Goal: Task Accomplishment & Management: Complete application form

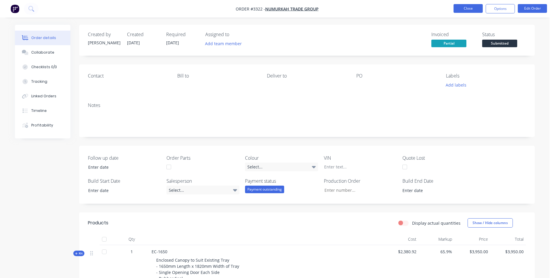
click at [474, 8] on button "Close" at bounding box center [467, 8] width 29 height 9
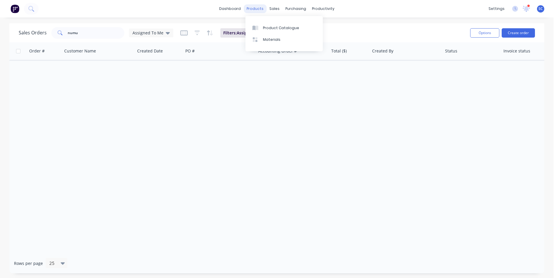
click at [256, 10] on div "products" at bounding box center [255, 8] width 23 height 9
click at [277, 27] on icon at bounding box center [276, 27] width 2 height 3
drag, startPoint x: 87, startPoint y: 36, endPoint x: 79, endPoint y: 34, distance: 8.0
click at [79, 34] on input "numu" at bounding box center [96, 33] width 57 height 12
type input "n"
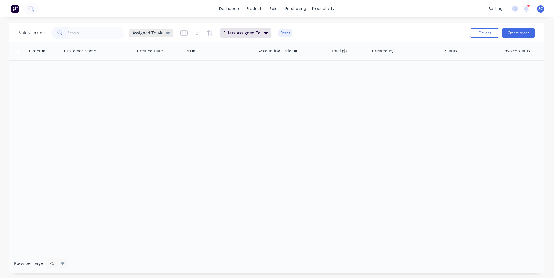
click at [160, 35] on span "Assigned To Me" at bounding box center [147, 33] width 31 height 6
click at [143, 82] on button "None" at bounding box center [164, 82] width 67 height 7
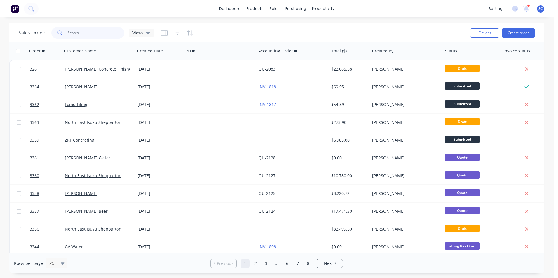
click at [99, 34] on input "text" at bounding box center [96, 33] width 57 height 12
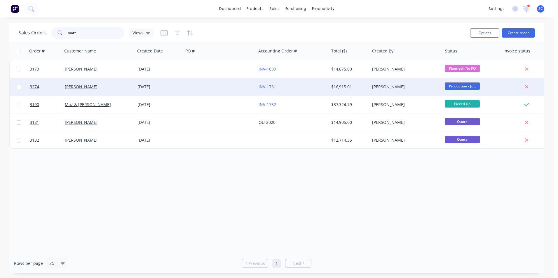
type input "matt"
click at [113, 89] on div "[PERSON_NAME]" at bounding box center [97, 87] width 65 height 6
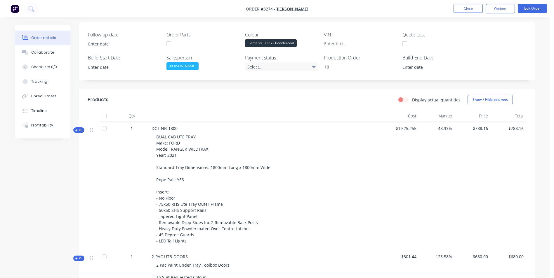
scroll to position [58, 0]
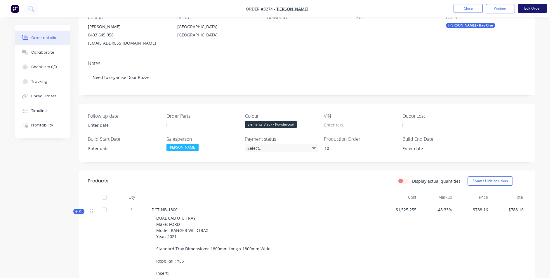
click at [531, 9] on button "Edit Order" at bounding box center [531, 8] width 29 height 9
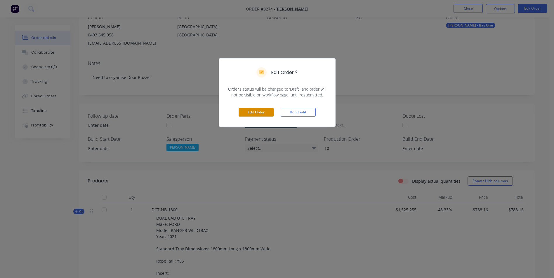
click at [253, 111] on button "Edit Order" at bounding box center [255, 112] width 35 height 9
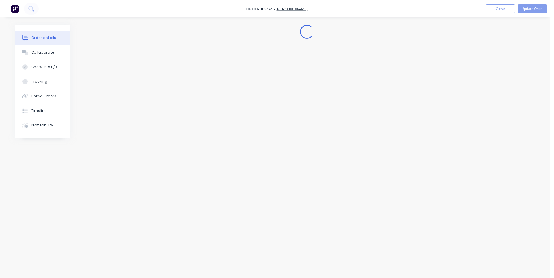
scroll to position [0, 0]
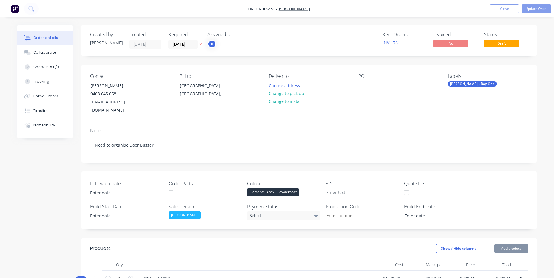
type input "10"
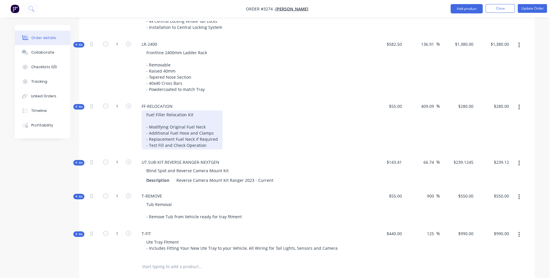
scroll to position [788, 0]
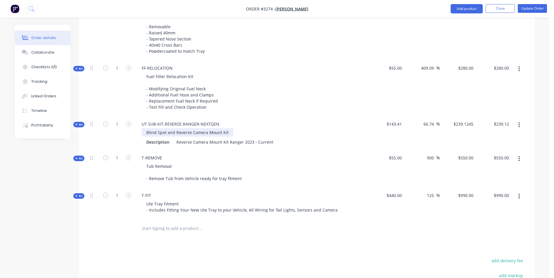
click at [171, 128] on div "Blind Spot and Reverse Camera Mount Kit" at bounding box center [188, 132] width 92 height 8
drag, startPoint x: 175, startPoint y: 125, endPoint x: 140, endPoint y: 128, distance: 35.4
click at [140, 128] on div "Blind Spot and Reverse Camera Mount Kit" at bounding box center [251, 132] width 229 height 8
click at [250, 138] on div "Reverse Camera Mount Kit Ranger 2023 - Current" at bounding box center [225, 142] width 102 height 8
drag, startPoint x: 256, startPoint y: 134, endPoint x: 243, endPoint y: 133, distance: 12.6
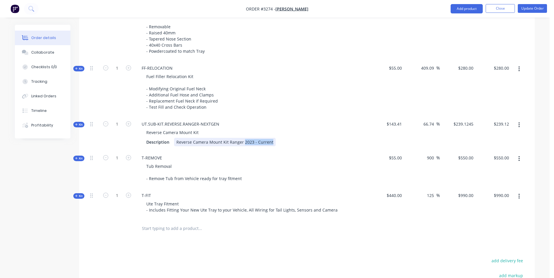
click at [243, 138] on div "Reverse Camera Mount Kit Ranger 2023 - Current" at bounding box center [225, 142] width 102 height 8
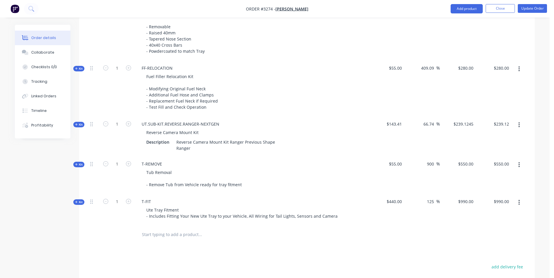
click at [146, 128] on div "Reverse Camera Mount Kit" at bounding box center [173, 132] width 62 height 8
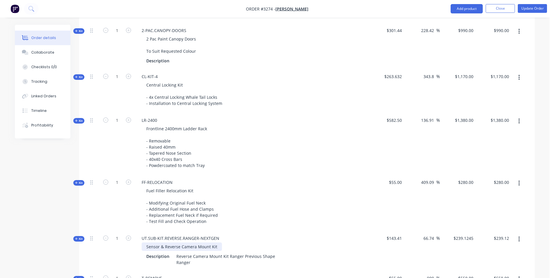
scroll to position [642, 0]
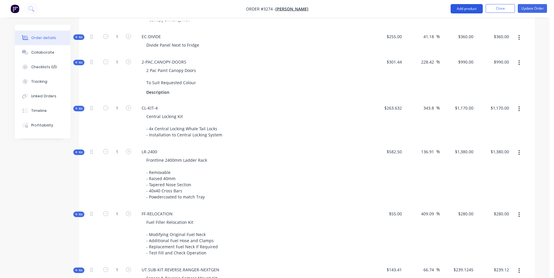
click at [465, 8] on button "Add product" at bounding box center [466, 8] width 32 height 9
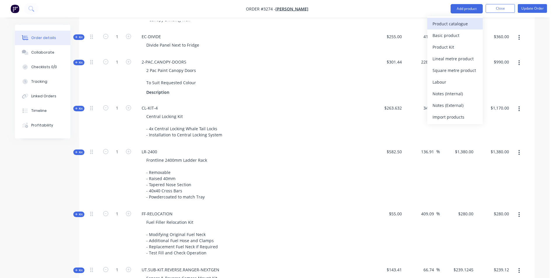
click at [453, 20] on div "Product catalogue" at bounding box center [454, 24] width 45 height 8
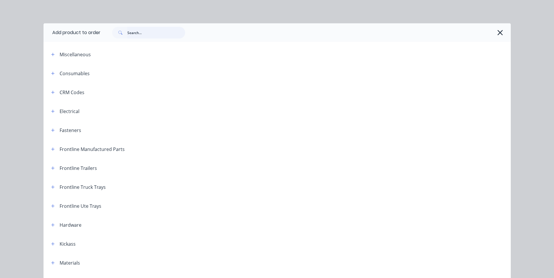
click at [134, 35] on input "text" at bounding box center [156, 33] width 58 height 12
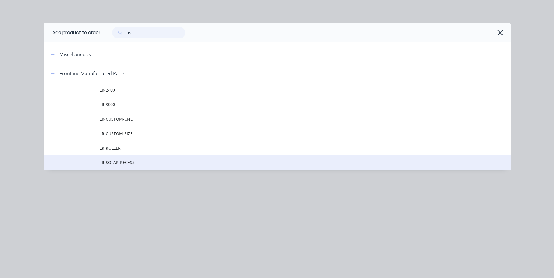
type input "lr-"
click at [125, 164] on span "LR-SOLAR-RECESS" at bounding box center [264, 163] width 329 height 6
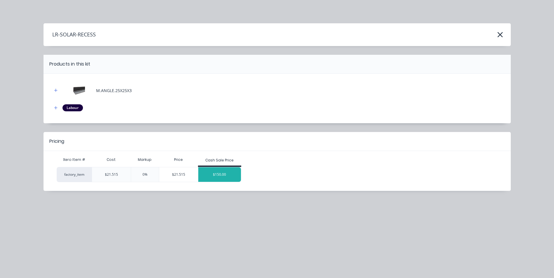
click at [213, 175] on div "$150.00" at bounding box center [219, 175] width 43 height 15
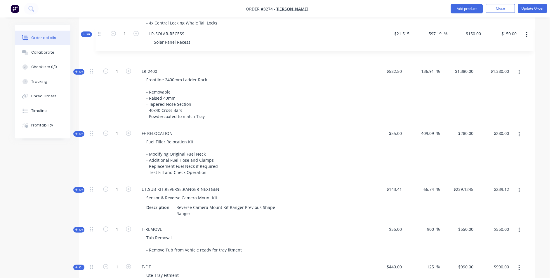
scroll to position [748, 0]
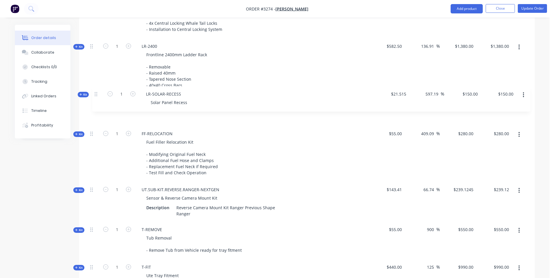
drag, startPoint x: 93, startPoint y: 219, endPoint x: 98, endPoint y: 90, distance: 130.0
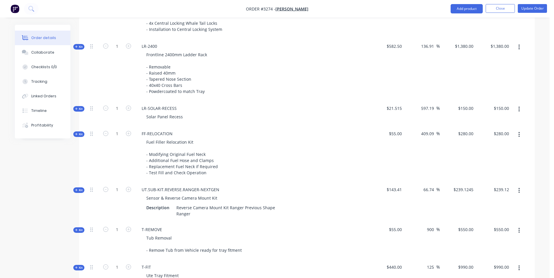
click at [199, 113] on div "Solar Panel Recess" at bounding box center [251, 117] width 229 height 8
click at [193, 113] on div "Solar Panel Recess" at bounding box center [251, 117] width 229 height 8
click at [181, 113] on div "Solar Panel Recess" at bounding box center [165, 117] width 46 height 8
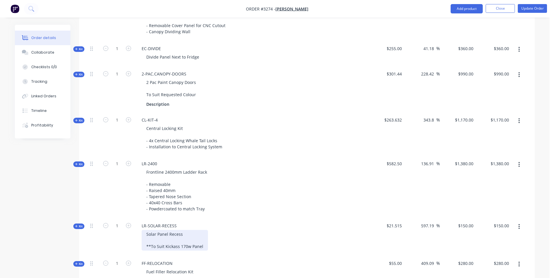
scroll to position [631, 0]
click at [468, 8] on button "Add product" at bounding box center [466, 8] width 32 height 9
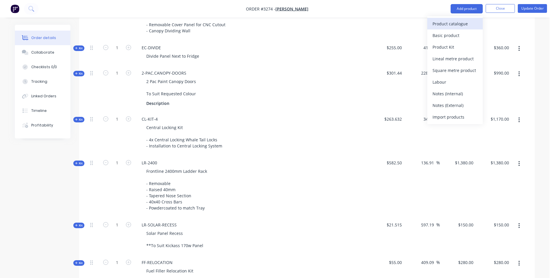
click at [450, 25] on div "Product catalogue" at bounding box center [454, 24] width 45 height 8
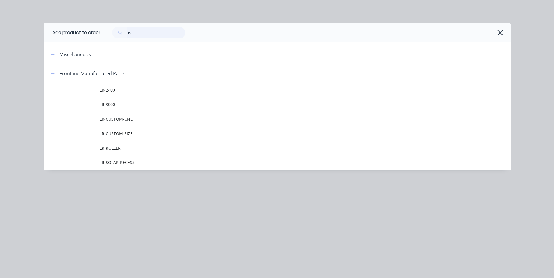
click at [133, 32] on input "lr-" at bounding box center [156, 33] width 58 height 12
type input "l"
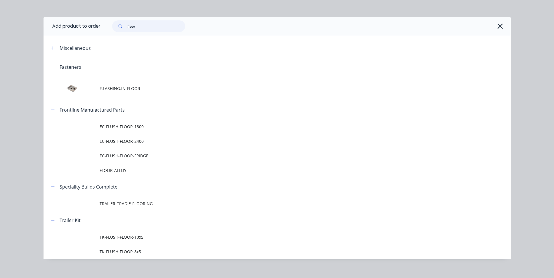
scroll to position [13, 0]
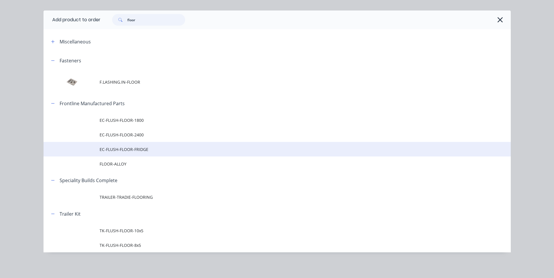
type input "floor"
click at [128, 151] on span "EC-FLUSH-FLOOR-FRIDGE" at bounding box center [264, 149] width 329 height 6
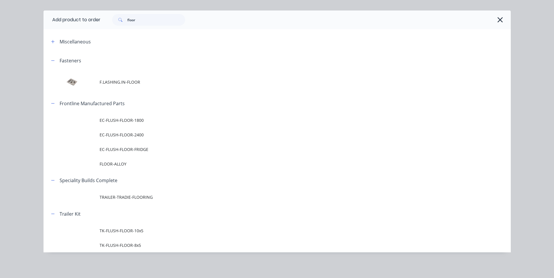
scroll to position [0, 0]
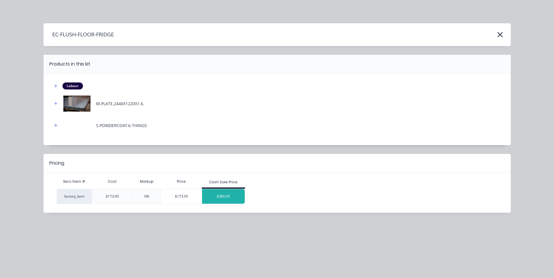
click at [226, 198] on div "$380.00" at bounding box center [223, 196] width 43 height 15
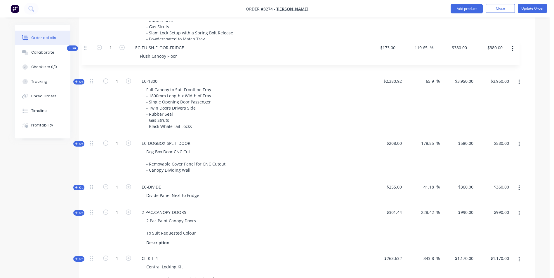
scroll to position [509, 0]
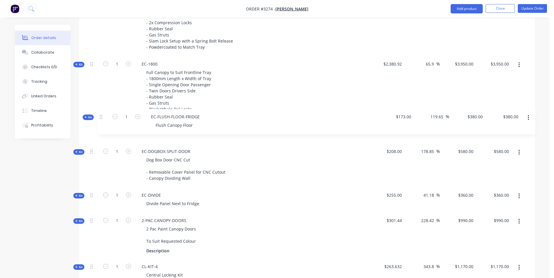
drag, startPoint x: 92, startPoint y: 211, endPoint x: 101, endPoint y: 113, distance: 98.2
click at [100, 114] on div "Kit 1 DCT-NB-1800 DUAL CAB UTE TRAY Make: FORD Model: RANGER WILDTRAX Year: 202…" at bounding box center [307, 164] width 438 height 805
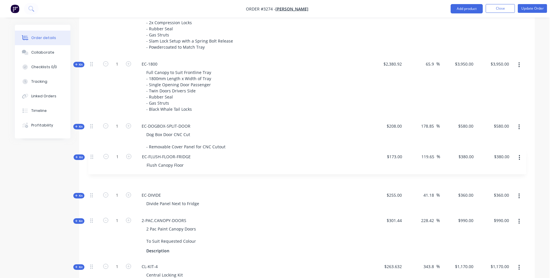
drag, startPoint x: 93, startPoint y: 120, endPoint x: 93, endPoint y: 160, distance: 39.7
click at [93, 160] on div "Kit 1 DCT-NB-1800 DUAL CAB UTE TRAY Make: FORD Model: RANGER WILDTRAX Year: 202…" at bounding box center [307, 164] width 438 height 805
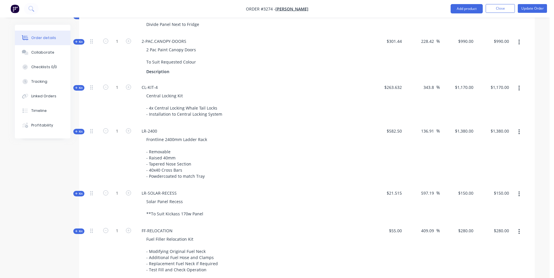
scroll to position [742, 0]
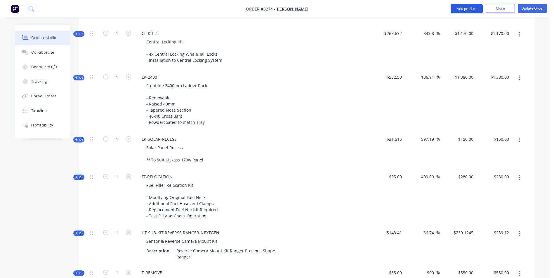
click at [473, 7] on button "Add product" at bounding box center [466, 8] width 32 height 9
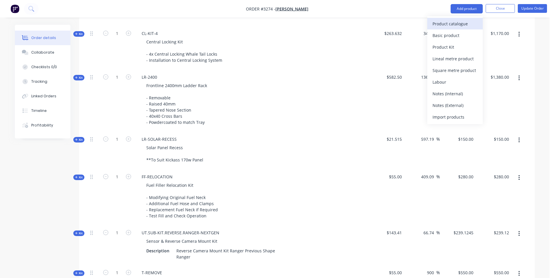
click at [445, 25] on div "Product catalogue" at bounding box center [454, 24] width 45 height 8
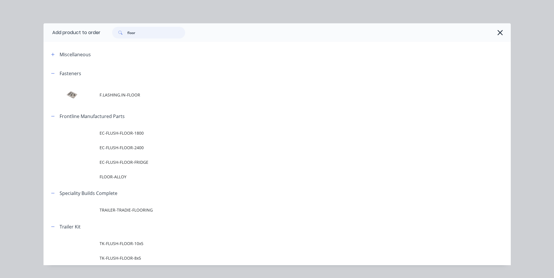
drag, startPoint x: 142, startPoint y: 34, endPoint x: 89, endPoint y: 32, distance: 53.4
click at [89, 32] on header "Add product to order floor" at bounding box center [276, 32] width 467 height 19
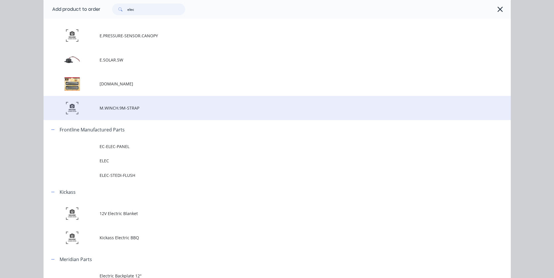
scroll to position [1109, 0]
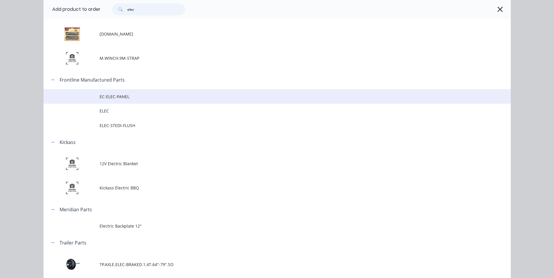
type input "elec"
click at [132, 98] on span "EC-ELEC-PANEL" at bounding box center [264, 97] width 329 height 6
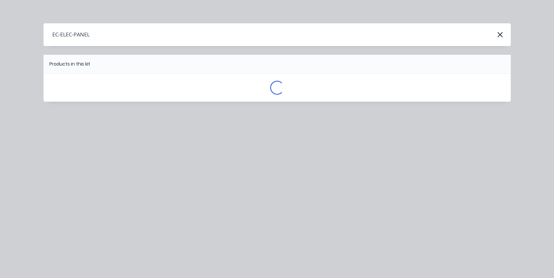
scroll to position [0, 0]
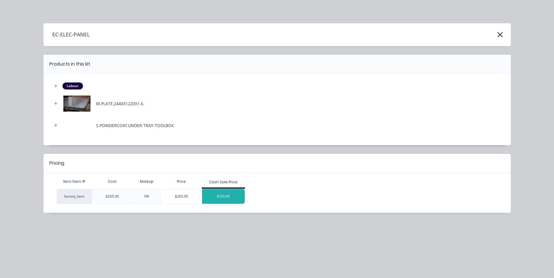
click at [232, 198] on div "$520.00" at bounding box center [223, 196] width 43 height 15
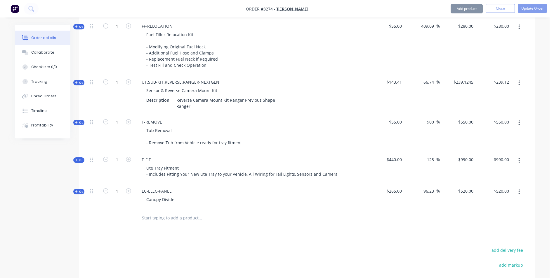
scroll to position [946, 0]
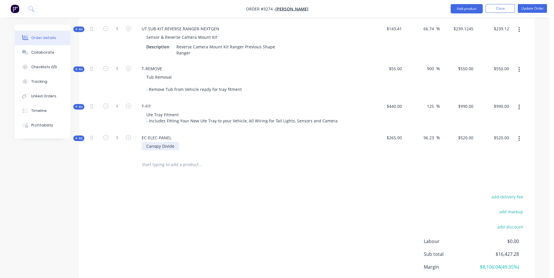
click at [170, 142] on div "Canopy Divide" at bounding box center [160, 146] width 37 height 8
drag, startPoint x: 175, startPoint y: 133, endPoint x: 130, endPoint y: 134, distance: 45.2
click at [130, 134] on div "Kit 1 EC-ELEC-PANEL Canopy Divide $265.00 96.23 96.23 % $520.00 $520.00 $520.00…" at bounding box center [307, 142] width 438 height 25
click at [220, 142] on div "Small Electrical Panel Mounted above" at bounding box center [183, 146] width 83 height 8
click at [176, 142] on div "Small Electrical Panel Mounted above" at bounding box center [183, 146] width 83 height 8
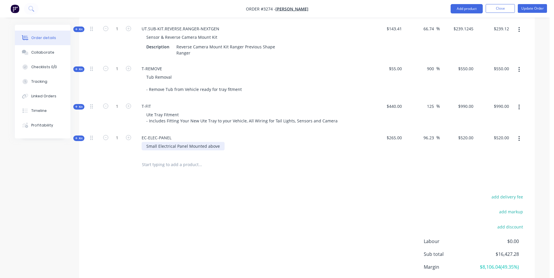
click at [220, 142] on div "Small Electrical Panel Mounted above" at bounding box center [183, 146] width 83 height 8
click at [466, 134] on input "520" at bounding box center [466, 138] width 18 height 8
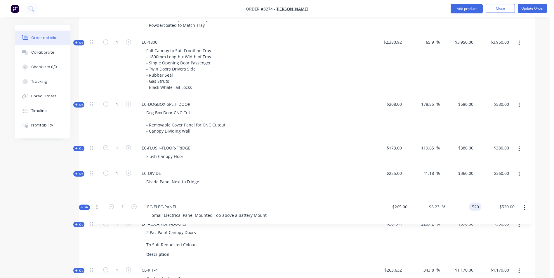
scroll to position [534, 0]
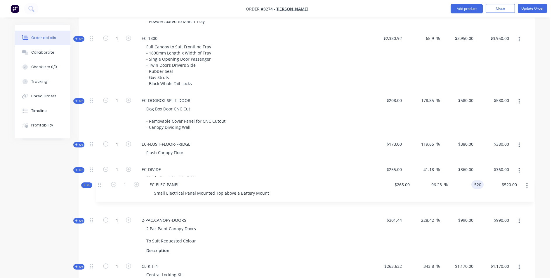
drag, startPoint x: 92, startPoint y: 126, endPoint x: 100, endPoint y: 184, distance: 58.9
click at [100, 184] on div "Kit 1 DCT-NB-1800 DUAL CAB UTE TRAY Make: FORD Model: RANGER WILDTRAX Year: 202…" at bounding box center [307, 152] width 438 height 831
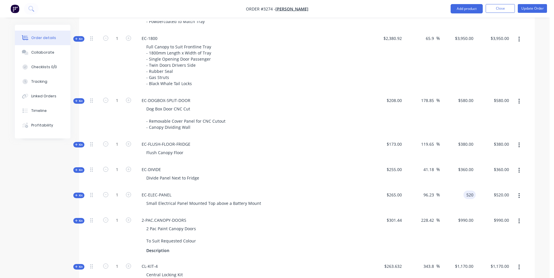
click at [544, 174] on div "Order details Collaborate Checklists 0/0 Tracking Linked Orders Timeline Profit…" at bounding box center [274, 101] width 549 height 1270
click at [463, 188] on div "520 520" at bounding box center [457, 199] width 36 height 25
type input "210"
click at [311, 199] on div "Small Electrical Panel Mounted Top above a Battery Mount" at bounding box center [251, 203] width 229 height 8
type input "-20.75"
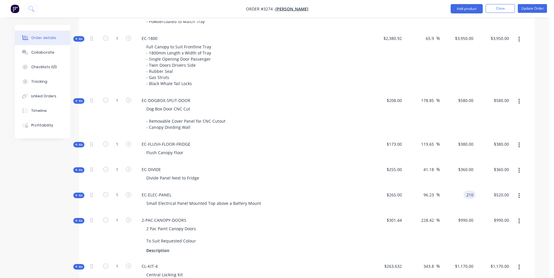
type input "$210.00"
click at [395, 192] on span "$265.00" at bounding box center [385, 195] width 31 height 6
click at [78, 193] on span "Kit" at bounding box center [79, 195] width 8 height 4
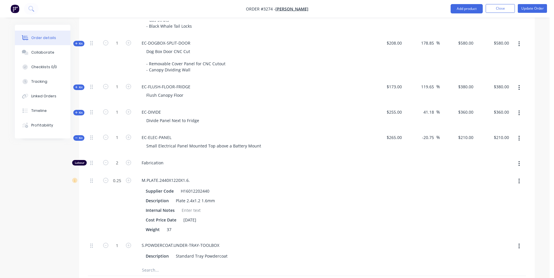
scroll to position [593, 0]
click at [106, 159] on icon "button" at bounding box center [105, 161] width 5 height 5
type input "$166.4151"
type input "$166.42"
type input "1"
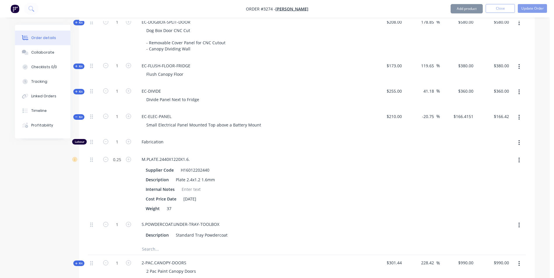
scroll to position [622, 0]
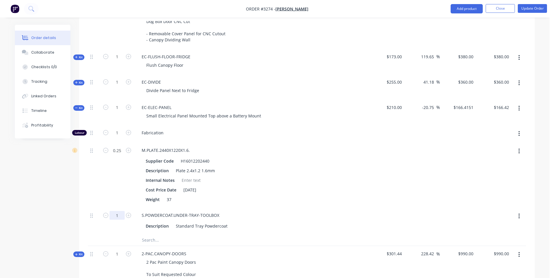
click at [119, 211] on input "1" at bounding box center [116, 215] width 15 height 9
type input ".5"
click at [34, 189] on div "Created by [PERSON_NAME] Created [DATE] Required [DATE] Assigned to JF Xero Ord…" at bounding box center [274, 86] width 519 height 1366
type input "$110.9434"
type input "$110.94"
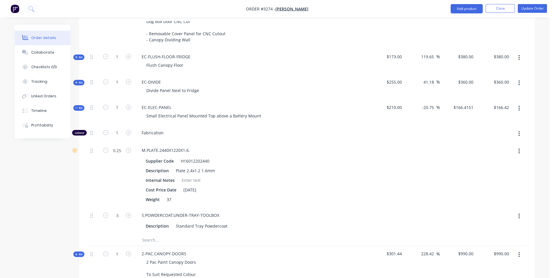
type input "0.5"
click at [460, 103] on input "110.9434" at bounding box center [465, 107] width 20 height 8
type input "210"
click at [537, 93] on div "Order details Collaborate Checklists 0/0 Tracking Linked Orders Timeline Profit…" at bounding box center [274, 86] width 531 height 1366
type input "50"
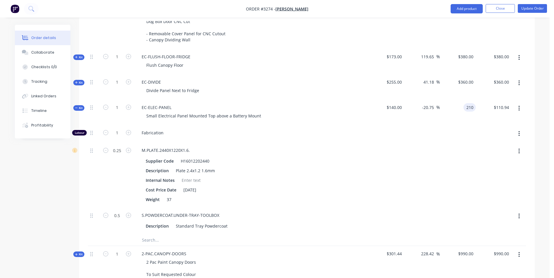
type input "$210.00"
click at [75, 107] on icon at bounding box center [76, 108] width 3 height 3
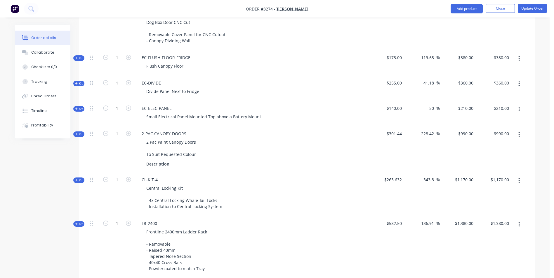
scroll to position [525, 0]
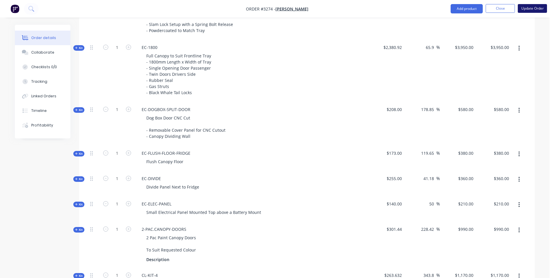
click at [530, 5] on button "Update Order" at bounding box center [531, 8] width 29 height 9
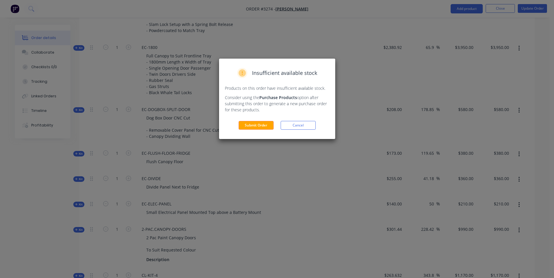
drag, startPoint x: 259, startPoint y: 126, endPoint x: 556, endPoint y: 86, distance: 299.8
click at [259, 126] on button "Submit Order" at bounding box center [255, 125] width 35 height 9
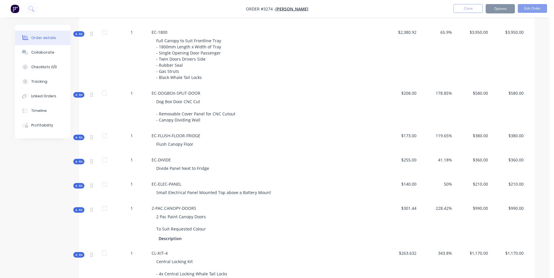
scroll to position [524, 0]
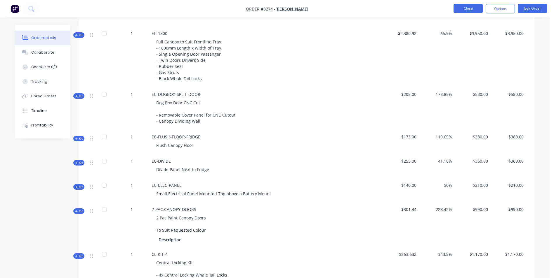
click at [460, 9] on button "Close" at bounding box center [467, 8] width 29 height 9
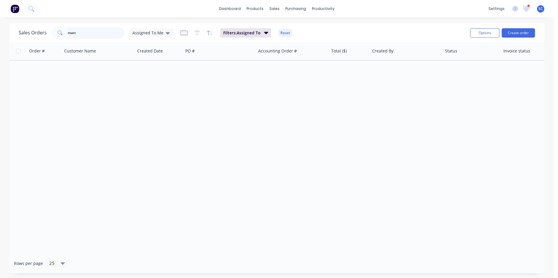
click at [74, 37] on input "matt" at bounding box center [96, 33] width 57 height 12
drag, startPoint x: 98, startPoint y: 33, endPoint x: 14, endPoint y: 27, distance: 84.9
click at [14, 27] on div "Sales Orders matt Assigned To Me Filters: Assigned To Reset Options Create order" at bounding box center [276, 32] width 535 height 19
click at [84, 32] on input "text" at bounding box center [96, 33] width 57 height 12
click at [287, 29] on div "Sales Orders" at bounding box center [296, 27] width 24 height 5
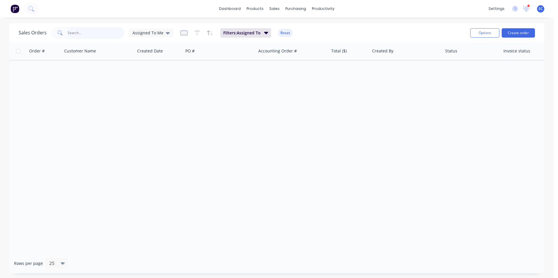
click at [103, 34] on input "text" at bounding box center [96, 33] width 57 height 12
click at [166, 31] on icon at bounding box center [168, 33] width 4 height 6
click at [142, 85] on button "None" at bounding box center [164, 82] width 67 height 7
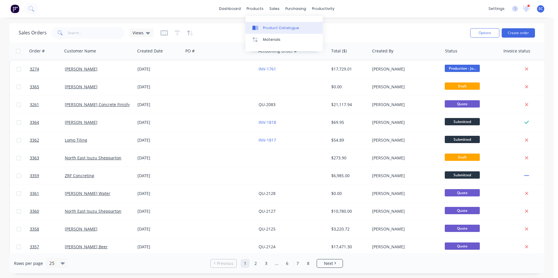
click at [274, 26] on div "Product Catalogue" at bounding box center [281, 27] width 36 height 5
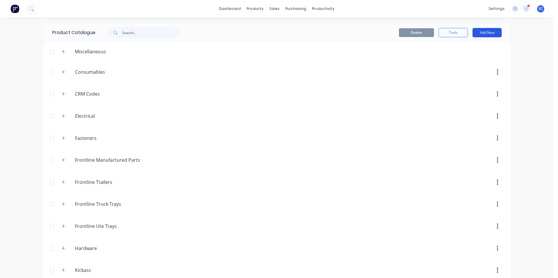
click at [479, 34] on button "Add New" at bounding box center [486, 32] width 29 height 9
click at [460, 61] on div "Product" at bounding box center [473, 59] width 45 height 8
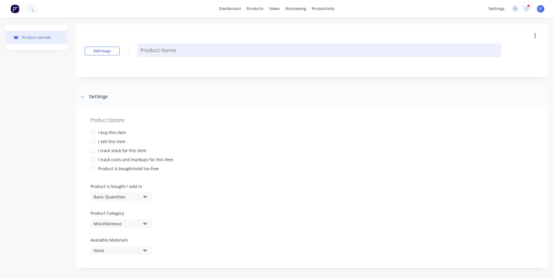
click at [161, 50] on textarea at bounding box center [319, 50] width 364 height 14
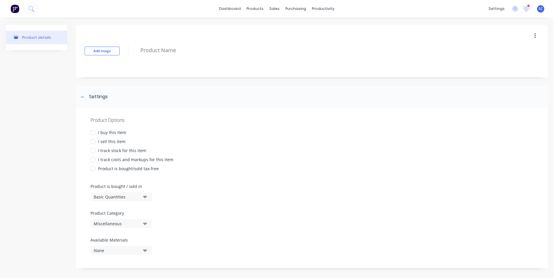
type textarea "x"
type textarea "A"
type textarea "x"
type textarea "AC"
type textarea "x"
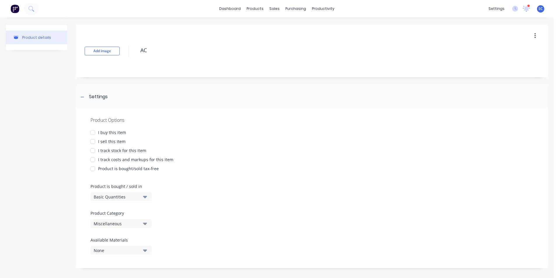
type textarea "ACM"
type textarea "x"
type textarea "ACM"
type textarea "x"
type textarea "ACM P"
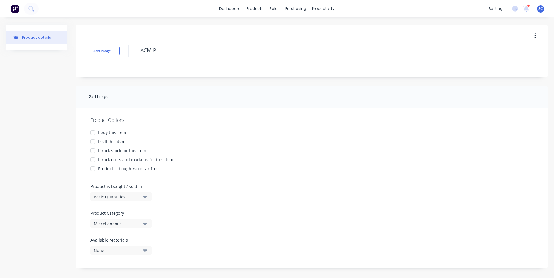
type textarea "x"
type textarea "ACM Pa"
type textarea "x"
type textarea "ACM Pan"
type textarea "x"
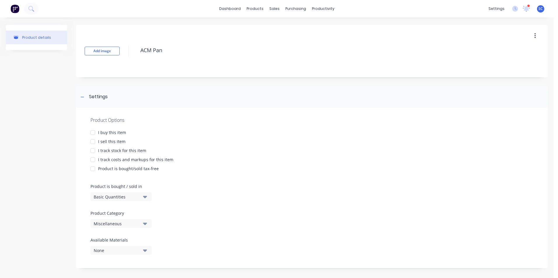
type textarea "ACM Pane"
type textarea "x"
type textarea "ACM Panel"
type textarea "x"
type textarea "ACM Panel"
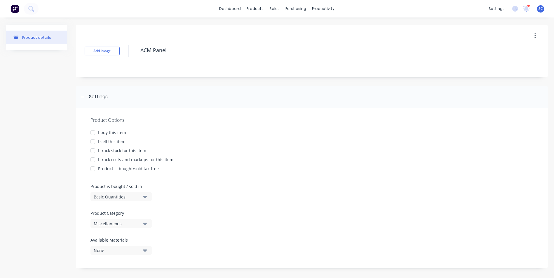
type textarea "x"
type textarea "ACM Panel 3"
type textarea "x"
type textarea "ACM Panel 30"
type textarea "x"
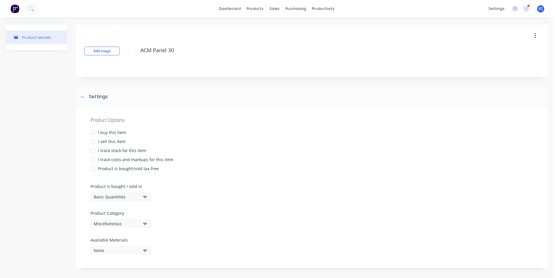
type textarea "ACM Panel 30x"
type textarea "x"
type textarea "ACM Panel 30"
type textarea "x"
type textarea "ACM Panel 305"
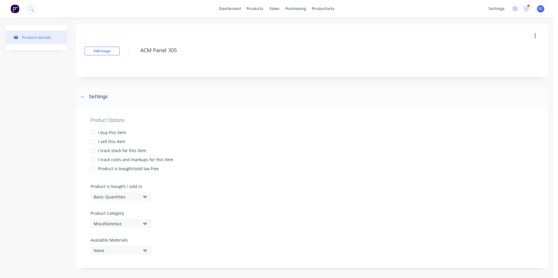
type textarea "x"
type textarea "ACM Panel 3050"
type textarea "x"
type textarea "ACM Panel 3050x"
type textarea "x"
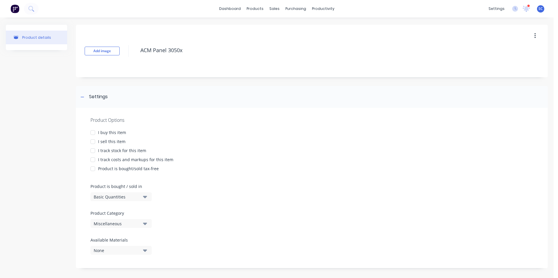
type textarea "ACM Panel 3050x1"
type textarea "x"
type textarea "ACM Panel 3050x15"
type textarea "x"
type textarea "ACM Panel 3050x150"
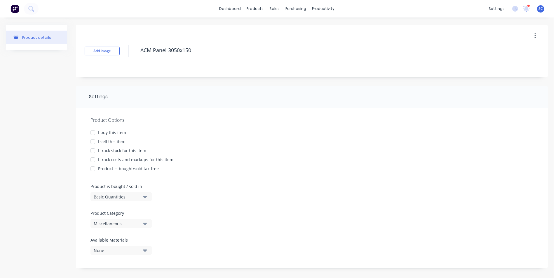
type textarea "x"
type textarea "ACM Panel 3050x1500"
type textarea "x"
type textarea "ACM Panel 3050x1500"
type textarea "x"
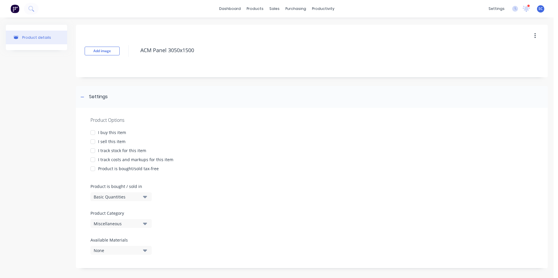
type textarea "ACM Panel 3050x1500 M"
type textarea "x"
type textarea "ACM Panel 3050x1500 Me"
type textarea "x"
type textarea "ACM Panel 3050x1500 Met"
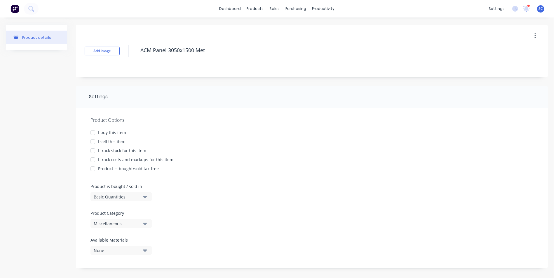
type textarea "x"
type textarea "ACM Panel 3050x1500 Meta"
type textarea "x"
type textarea "ACM Panel 3050x1500 Metal"
type textarea "x"
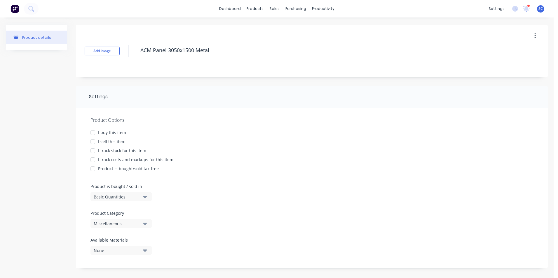
type textarea "ACM Panel 3050x1500 Metall"
type textarea "x"
type textarea "ACM Panel 3050x1500 Metalli"
type textarea "x"
type textarea "ACM Panel 3050x1500 Metallic"
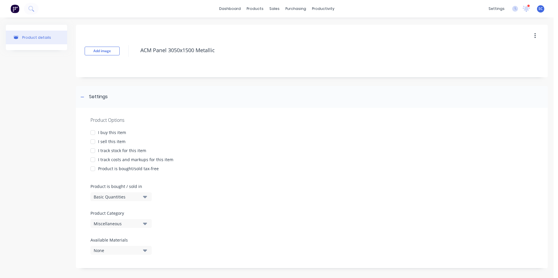
type textarea "x"
type textarea "ACM Panel 3050x1500 Metallic"
type textarea "x"
type textarea "ACM Panel 3050x1500 Metallic C"
type textarea "x"
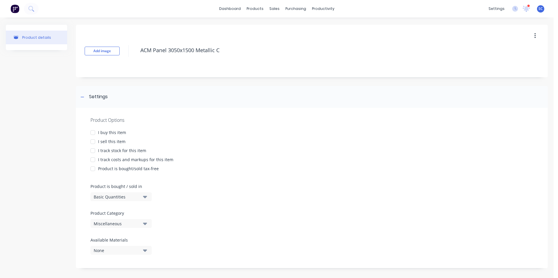
type textarea "ACM Panel 3050x1500 Metallic Ch"
type textarea "x"
type textarea "ACM Panel 3050x1500 Metallic Cha"
type textarea "x"
type textarea "ACM Panel 3050x1500 Metallic Char"
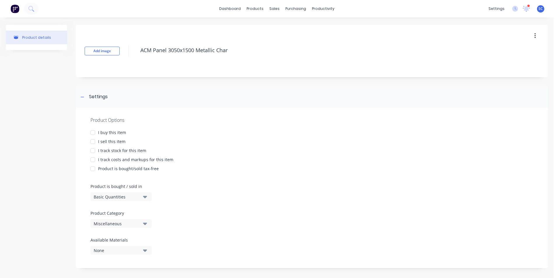
type textarea "x"
type textarea "ACM Panel 3050x1500 Metallic Charc"
type textarea "x"
type textarea "ACM Panel 3050x1500 Metallic Charco"
type textarea "x"
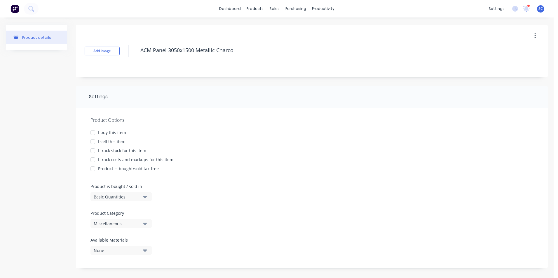
type textarea "ACM Panel 3050x1500 Metallic Charcoa"
type textarea "x"
type textarea "ACM Panel 3050x1500 Metallic Charcoal"
type textarea "x"
type textarea "ACM Panel 3050x1500 Metallic Charcoal/"
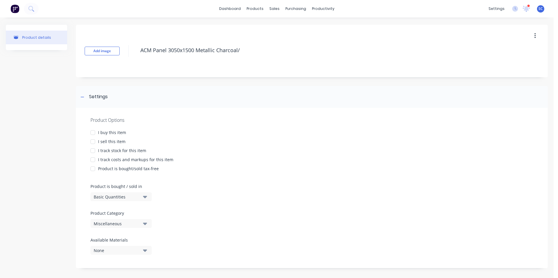
type textarea "x"
type textarea "ACM Panel 3050x1500 Metallic Charcoal/G"
type textarea "x"
type textarea "ACM Panel 3050x1500 Metallic Charcoal/Gl"
type textarea "x"
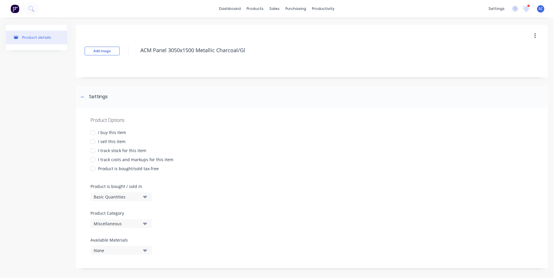
type textarea "ACM Panel 3050x1500 Metallic Charcoal/Glo"
type textarea "x"
type textarea "ACM Panel 3050x1500 Metallic Charcoal/Glos"
type textarea "x"
type textarea "ACM Panel 3050x1500 Metallic Charcoal/Gloss"
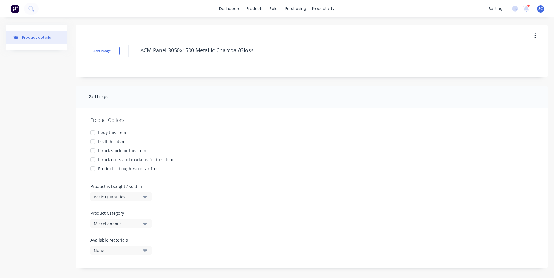
type textarea "x"
type textarea "ACM Panel 3050x1500 Metallic Charcoal/Gloss"
type textarea "x"
type textarea "ACM Panel 3050x1500 Metallic Charcoal/Gloss W"
type textarea "x"
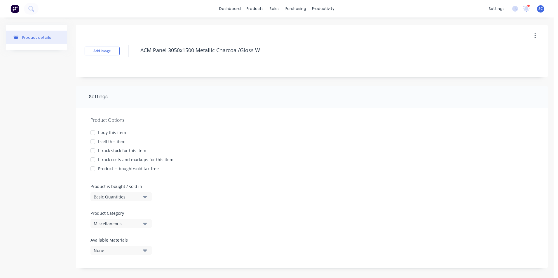
type textarea "ACM Panel 3050x1500 Metallic Charcoal/Gloss Wh"
type textarea "x"
type textarea "ACM Panel 3050x1500 Metallic Charcoal/Gloss Whi"
type textarea "x"
type textarea "ACM Panel 3050x1500 Metallic Charcoal/Gloss Whit"
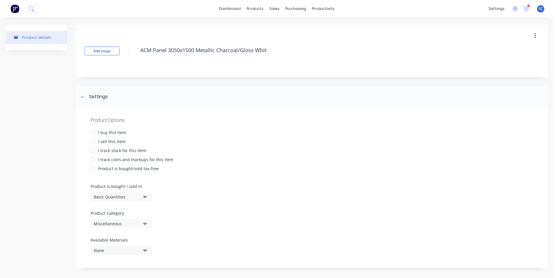
type textarea "x"
type textarea "ACM Panel 3050x1500 Metallic Charcoal/Gloss White"
click at [94, 132] on div at bounding box center [93, 133] width 12 height 12
click at [95, 143] on div at bounding box center [93, 142] width 12 height 12
click at [94, 155] on div at bounding box center [93, 160] width 12 height 12
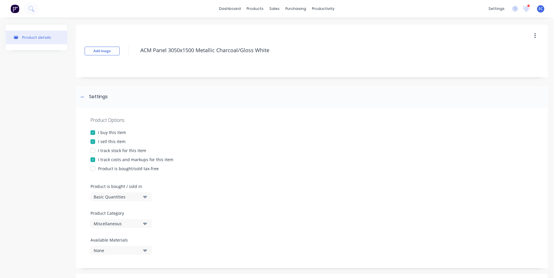
click at [93, 152] on div at bounding box center [93, 151] width 12 height 12
type textarea "x"
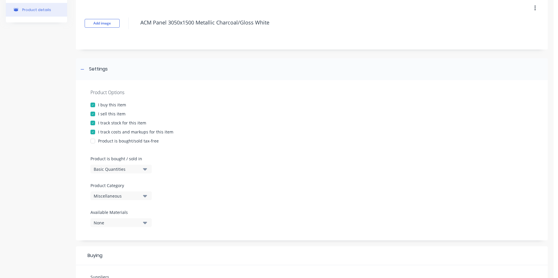
scroll to position [58, 0]
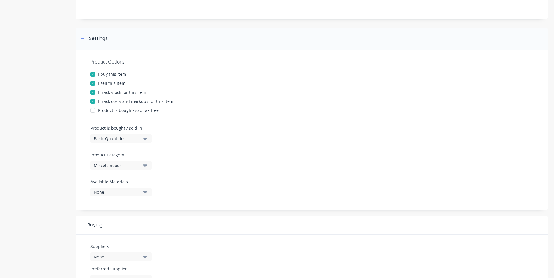
type textarea "ACM Panel 3050x1500 Metallic Charcoal/Gloss White"
type textarea "x"
type textarea "ACM Panel 3050x1500 Metallic Charcoal/Gloss White"
click at [124, 166] on div "Miscellaneous" at bounding box center [117, 166] width 47 height 6
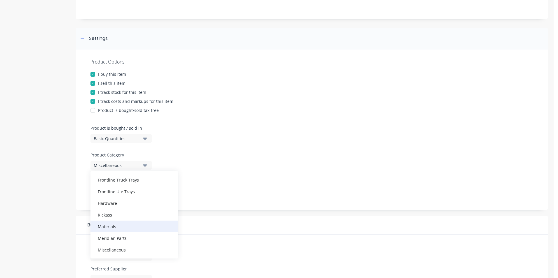
click at [125, 230] on div "Materials" at bounding box center [134, 227] width 88 height 12
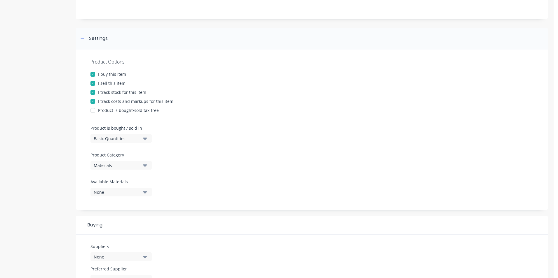
type textarea "x"
click at [209, 166] on div "Product Options I buy this item I sell this item I track stock for this item I …" at bounding box center [312, 130] width 472 height 161
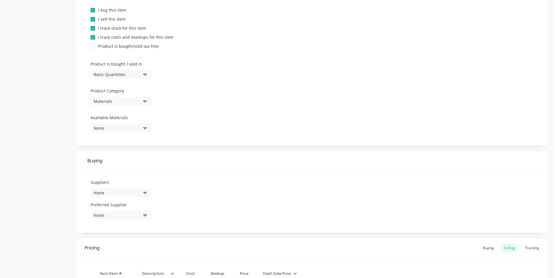
scroll to position [175, 0]
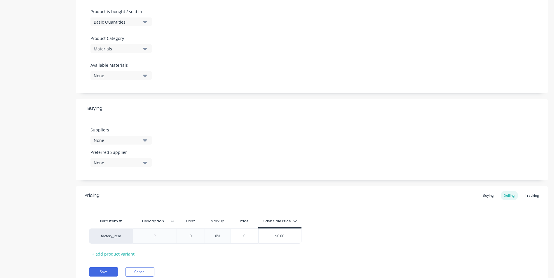
click at [123, 140] on div "None" at bounding box center [117, 140] width 47 height 6
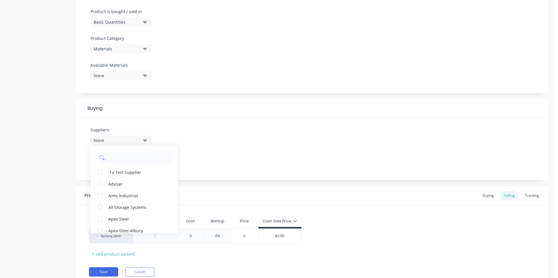
click at [125, 159] on input "text" at bounding box center [138, 158] width 62 height 12
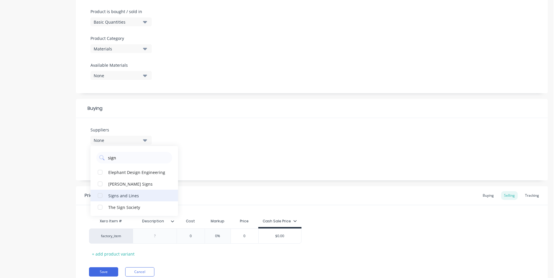
type input "sign"
click at [118, 198] on div "Signs and Lines" at bounding box center [137, 196] width 58 height 6
click at [212, 166] on div "Suppliers 1 suppliers selected sign Signs and Lines Elephant Design Engineering…" at bounding box center [312, 149] width 472 height 62
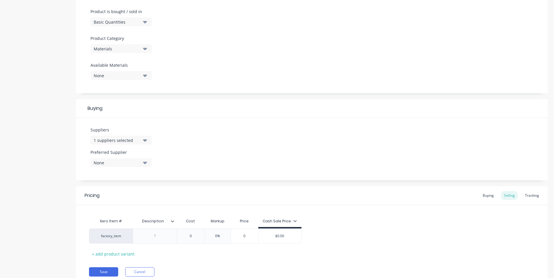
click at [126, 162] on div "None" at bounding box center [117, 163] width 47 height 6
click at [120, 198] on div "Signs and Lines" at bounding box center [137, 195] width 58 height 6
type textarea "x"
click at [198, 150] on div "Suppliers 1 suppliers selected sign Preferred Supplier Signs and Lines Signs an…" at bounding box center [312, 149] width 472 height 62
click at [161, 237] on div at bounding box center [154, 237] width 29 height 8
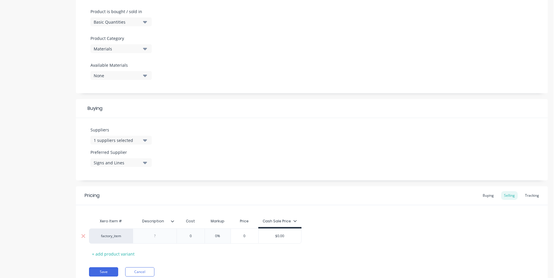
drag, startPoint x: 159, startPoint y: 238, endPoint x: 140, endPoint y: 236, distance: 18.8
click at [156, 238] on div at bounding box center [154, 237] width 29 height 8
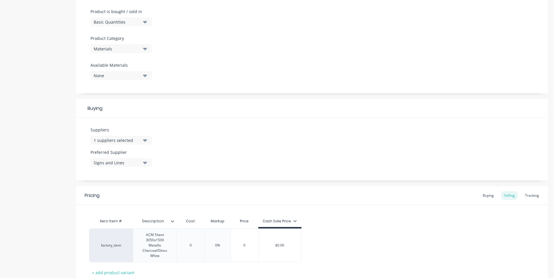
type textarea "x"
click at [280, 190] on div "Pricing Buying Selling Tracking" at bounding box center [312, 195] width 472 height 19
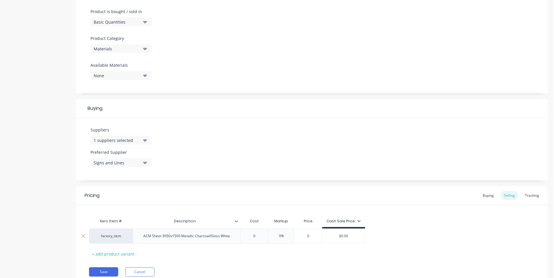
type input "0"
click at [254, 237] on input "0" at bounding box center [254, 236] width 29 height 5
type textarea "x"
type input "1"
type textarea "x"
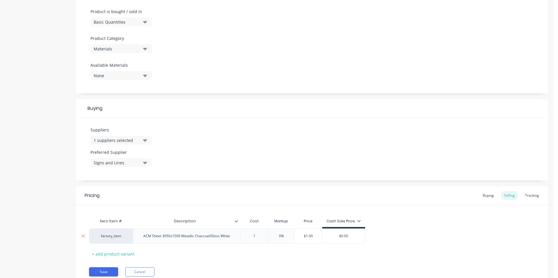
type input "15"
type textarea "x"
type input "154."
type textarea "x"
type input "154.5"
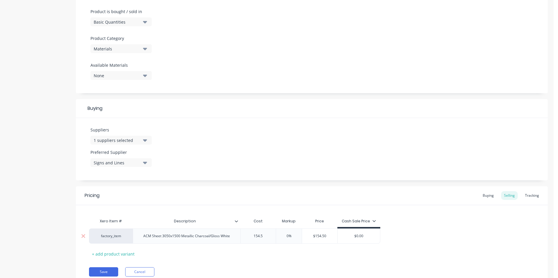
type textarea "x"
type input "154.54"
type textarea "x"
type input "154.545"
type textarea "x"
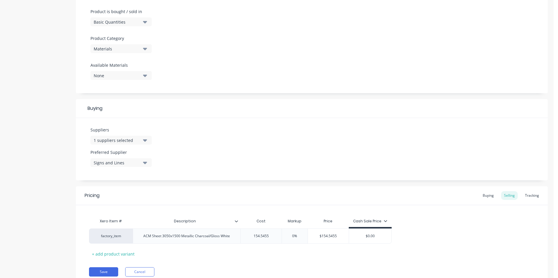
type input "154.5455"
click at [328, 200] on div "Pricing Buying Selling Tracking" at bounding box center [312, 195] width 472 height 19
type input "$0.00"
click at [371, 236] on input "$0.00" at bounding box center [370, 236] width 43 height 5
drag, startPoint x: 378, startPoint y: 238, endPoint x: 369, endPoint y: 237, distance: 9.1
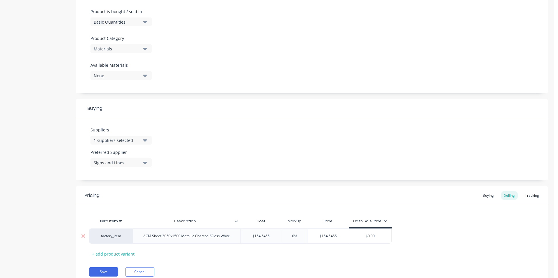
click at [369, 237] on input "$0.00" at bounding box center [370, 236] width 43 height 5
click at [338, 239] on div "$154.5455" at bounding box center [328, 236] width 41 height 15
type input "$154.5455"
type input "0%"
click at [295, 237] on input "0%" at bounding box center [294, 236] width 29 height 5
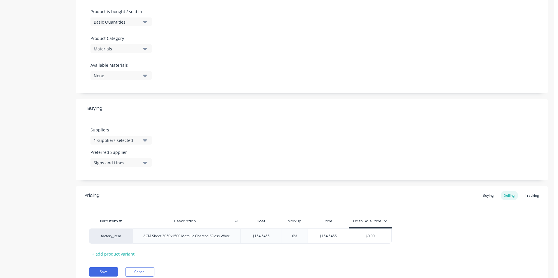
type textarea "x"
type input "03%"
type textarea "x"
type input "030%"
type textarea "x"
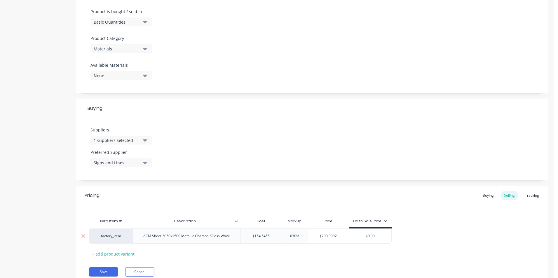
type input "03%"
type textarea "x"
click at [376, 239] on div "$0.00" at bounding box center [370, 236] width 43 height 15
type input "%"
type textarea "x"
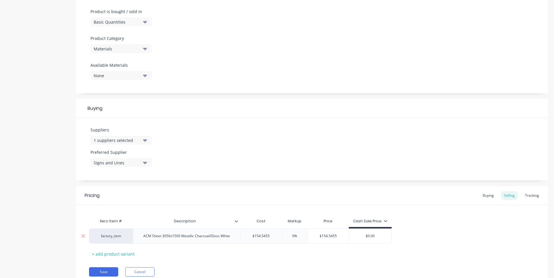
type input "$0"
type textarea "x"
type input "$"
type textarea "x"
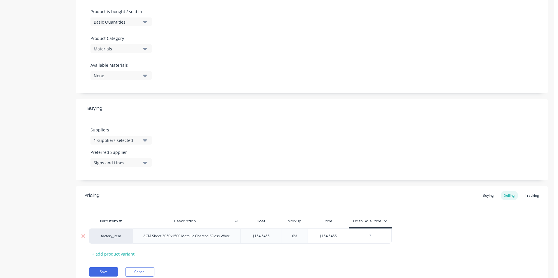
type input "$"
type textarea "x"
type input "$2"
type textarea "x"
type input "$22"
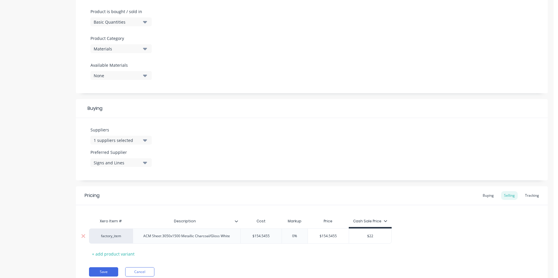
type textarea "x"
type input "$2"
type textarea "x"
type input "$23"
type textarea "x"
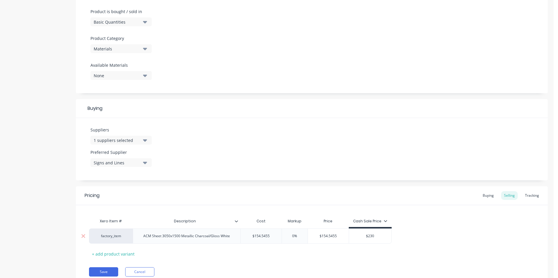
type input "$23"
type textarea "x"
type input "$2"
type textarea "x"
type input "$"
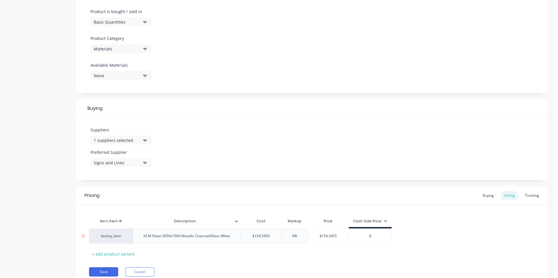
type textarea "x"
type input "0"
click at [362, 205] on div "Pricing Buying Selling Tracking" at bounding box center [312, 195] width 472 height 19
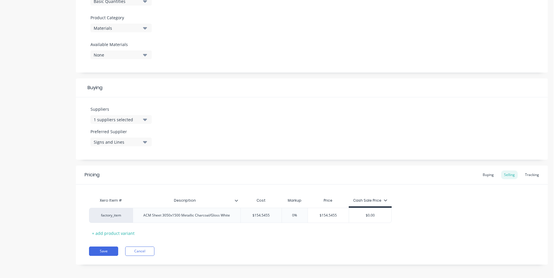
scroll to position [198, 0]
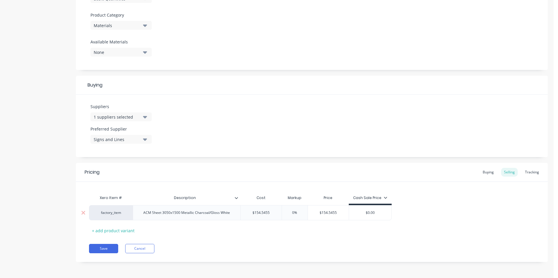
click at [293, 214] on input "0%" at bounding box center [294, 212] width 29 height 5
type input "%"
type textarea "x"
type input "3%"
type textarea "x"
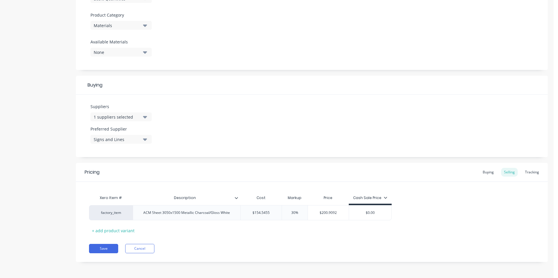
type input "30%"
click at [357, 169] on div "Pricing Buying Selling Tracking" at bounding box center [312, 172] width 472 height 19
drag, startPoint x: 312, startPoint y: 172, endPoint x: 312, endPoint y: 187, distance: 15.8
click at [312, 171] on div "Pricing Buying Selling Tracking" at bounding box center [312, 172] width 472 height 19
drag, startPoint x: 294, startPoint y: 213, endPoint x: 302, endPoint y: 212, distance: 8.3
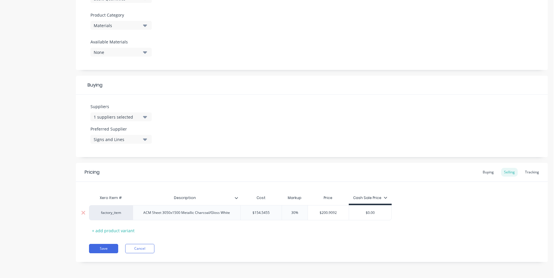
click at [294, 213] on input "30%" at bounding box center [294, 212] width 29 height 5
type textarea "x"
type input "0%"
click at [308, 149] on div "Suppliers 1 suppliers selected sign Preferred Supplier Signs and Lines" at bounding box center [312, 126] width 472 height 62
click at [101, 249] on button "Save" at bounding box center [103, 248] width 29 height 9
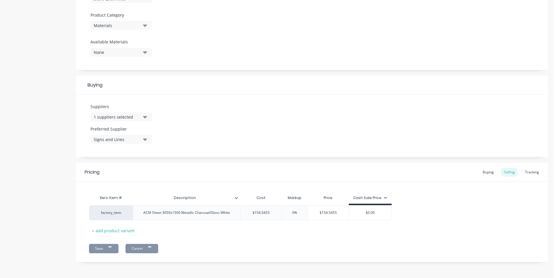
type textarea "x"
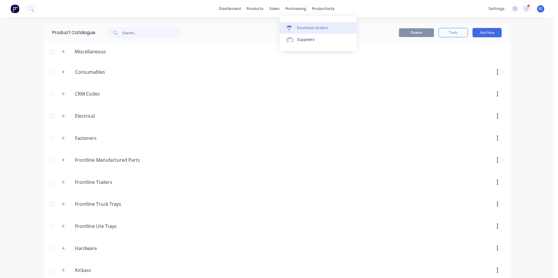
click at [295, 27] on div at bounding box center [291, 27] width 9 height 5
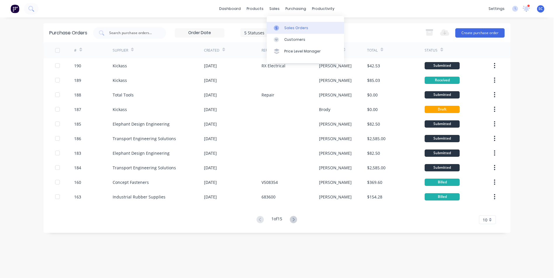
click at [280, 27] on div at bounding box center [278, 27] width 9 height 5
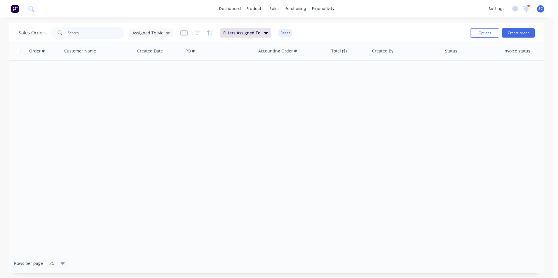
click at [99, 36] on input "text" at bounding box center [96, 33] width 57 height 12
click at [155, 35] on span "Assigned To Me" at bounding box center [147, 33] width 31 height 6
click at [147, 83] on button "None" at bounding box center [164, 82] width 67 height 7
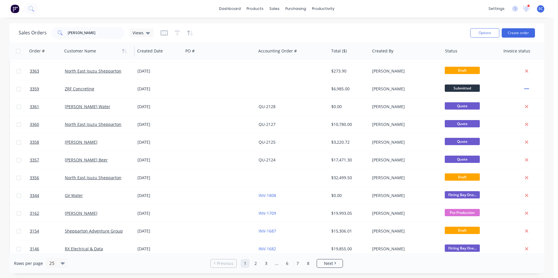
scroll to position [29, 0]
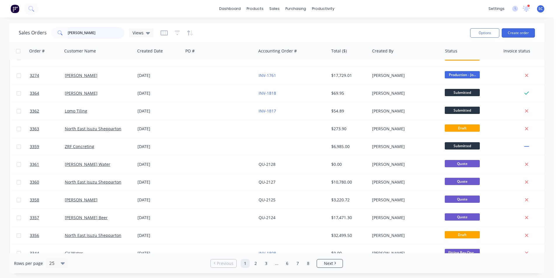
click at [97, 35] on input "[PERSON_NAME]" at bounding box center [96, 33] width 57 height 12
type input "Gv Plaste"
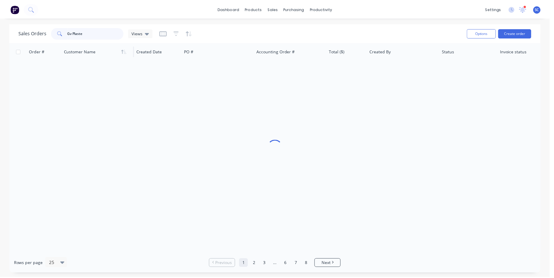
scroll to position [0, 0]
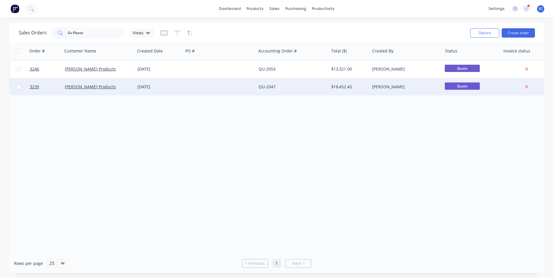
click at [297, 88] on div "QU-2047" at bounding box center [291, 87] width 65 height 6
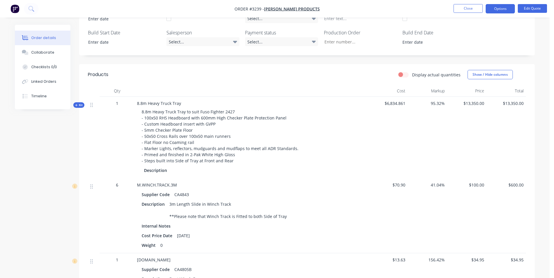
scroll to position [146, 0]
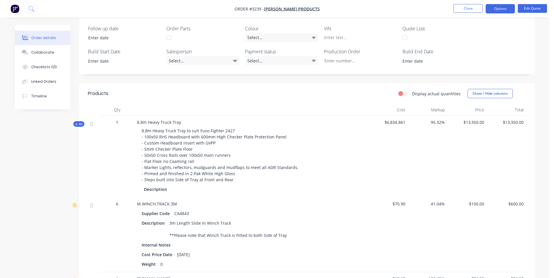
drag, startPoint x: 287, startPoint y: 77, endPoint x: 181, endPoint y: 47, distance: 110.6
click at [287, 77] on div "Created by [PERSON_NAME] Created [DATE] Required [DATE] Assigned to Add team me…" at bounding box center [306, 245] width 455 height 732
click at [460, 11] on button "Close" at bounding box center [467, 8] width 29 height 9
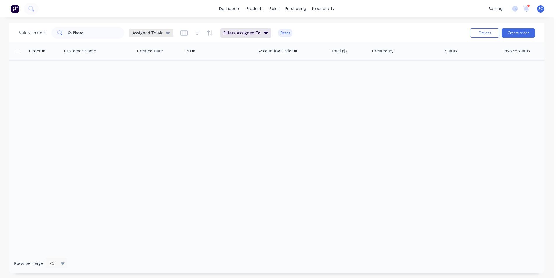
click at [141, 34] on span "Assigned To Me" at bounding box center [147, 33] width 31 height 6
click at [148, 83] on button "None" at bounding box center [164, 82] width 67 height 7
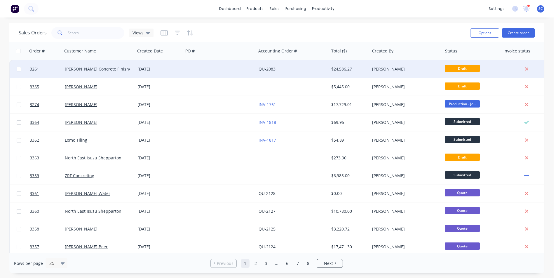
click at [129, 70] on div "[PERSON_NAME] Concrete Finishes" at bounding box center [97, 69] width 65 height 6
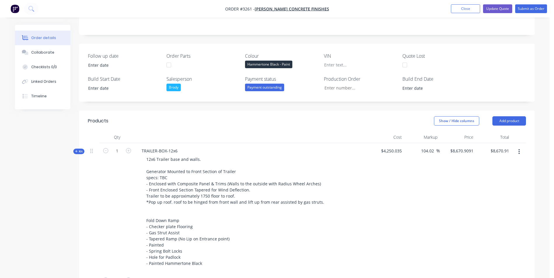
scroll to position [117, 0]
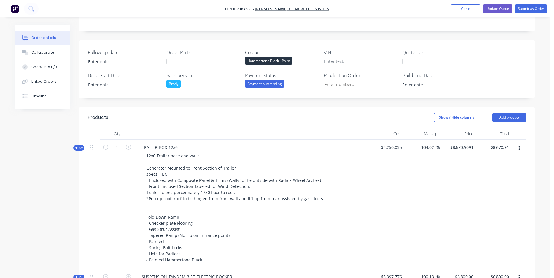
click at [520, 147] on button "button" at bounding box center [519, 148] width 14 height 11
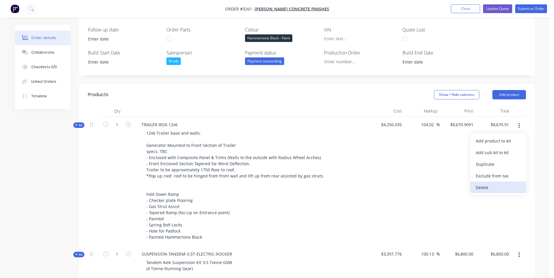
scroll to position [175, 0]
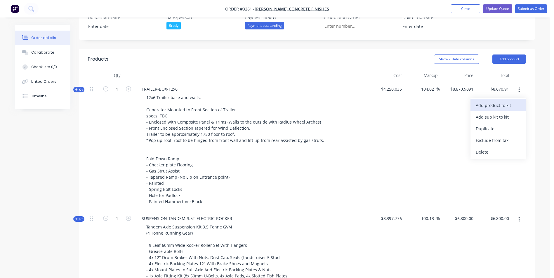
click at [515, 106] on div "Add product to kit" at bounding box center [497, 105] width 45 height 8
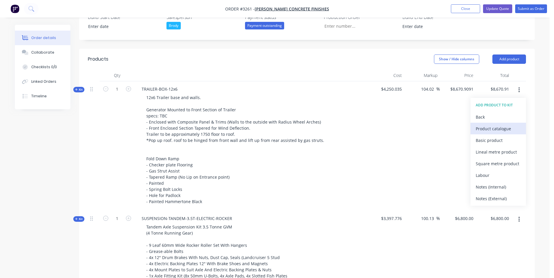
click at [508, 131] on div "Product catalogue" at bounding box center [497, 129] width 45 height 8
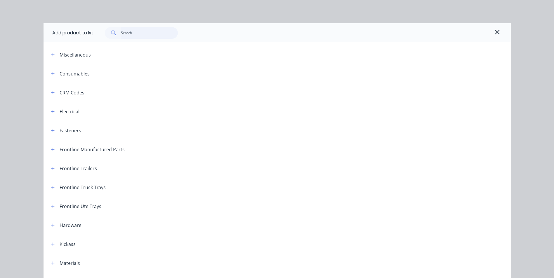
click at [129, 33] on input "text" at bounding box center [149, 33] width 57 height 12
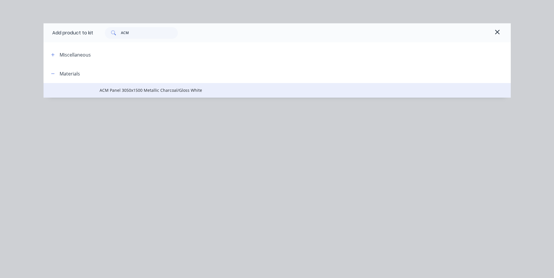
click at [118, 89] on span "ACM Panel 3050x1500 Metallic Charcoal/Gloss White" at bounding box center [264, 90] width 329 height 6
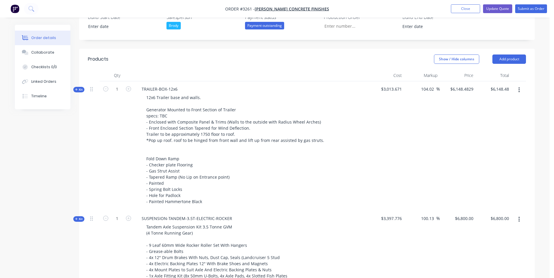
click at [77, 89] on icon at bounding box center [76, 89] width 3 height 3
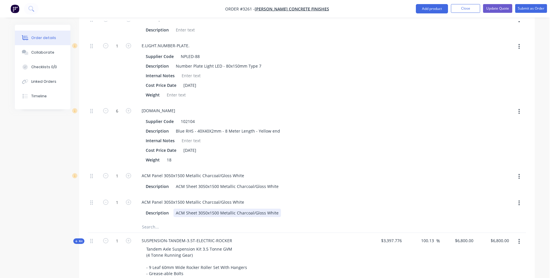
scroll to position [1313, 0]
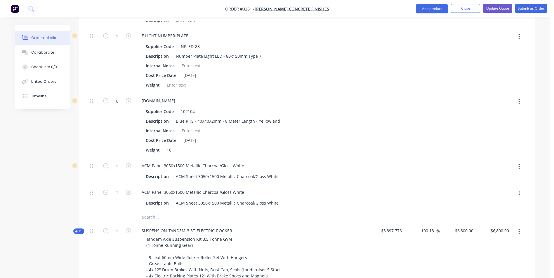
click at [518, 169] on icon "button" at bounding box center [518, 166] width 1 height 5
click at [316, 174] on div "Description ACM Sheet 3050x1500 Metallic Charcoal/Gloss White" at bounding box center [250, 176] width 214 height 8
click at [518, 168] on icon "button" at bounding box center [518, 167] width 1 height 6
click at [493, 209] on div "Delete" at bounding box center [497, 205] width 45 height 8
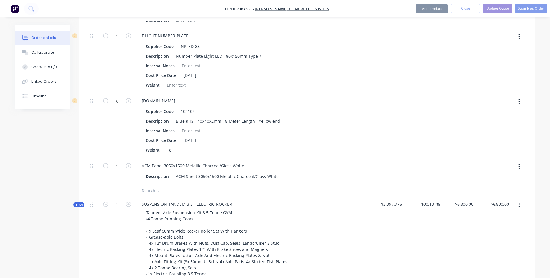
click at [519, 168] on icon "button" at bounding box center [518, 167] width 1 height 6
drag, startPoint x: 477, startPoint y: 206, endPoint x: 475, endPoint y: 160, distance: 46.4
click at [477, 206] on div "Delete" at bounding box center [497, 205] width 45 height 8
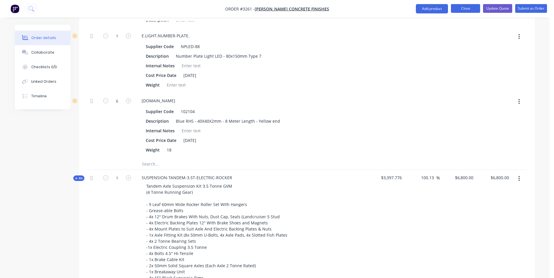
click at [462, 9] on button "Close" at bounding box center [465, 8] width 29 height 9
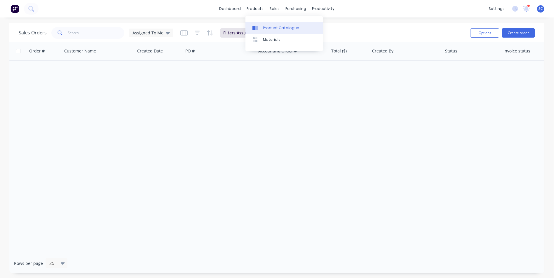
click at [275, 27] on div "Product Catalogue" at bounding box center [281, 27] width 36 height 5
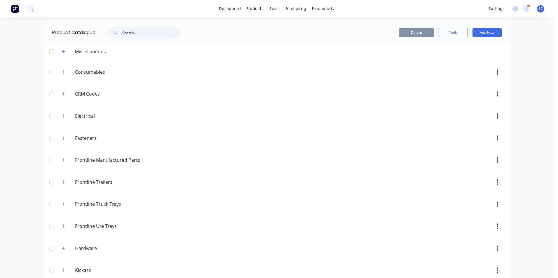
click at [124, 34] on input "text" at bounding box center [151, 33] width 58 height 12
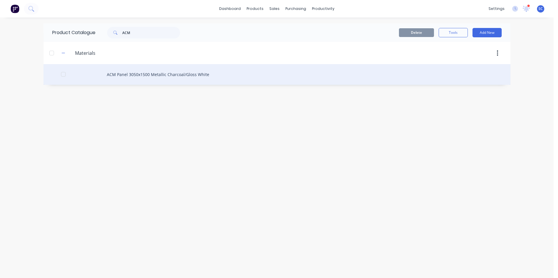
click at [92, 68] on div "ACM Panel 3050x1500 Metallic Charcoal/Gloss White" at bounding box center [276, 74] width 467 height 21
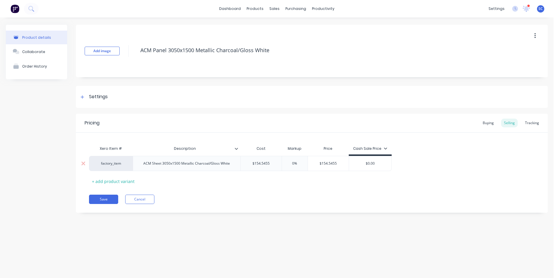
click at [359, 162] on input "$0.00" at bounding box center [370, 163] width 43 height 5
drag, startPoint x: 371, startPoint y: 163, endPoint x: 354, endPoint y: 163, distance: 17.5
click at [354, 163] on input "$0.00" at bounding box center [370, 163] width 43 height 5
click at [346, 190] on div "Pricing Buying Selling Tracking Xero Item # Description Cost Markup Price Cash …" at bounding box center [312, 163] width 472 height 99
click at [486, 124] on div "Buying" at bounding box center [488, 123] width 17 height 9
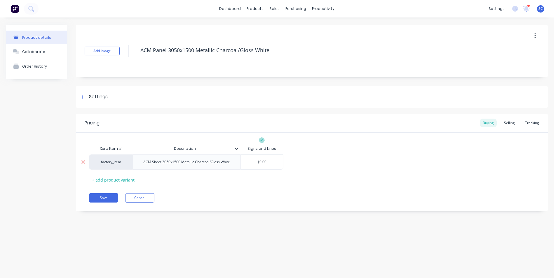
click at [269, 164] on input "$0.00" at bounding box center [262, 162] width 43 height 5
drag, startPoint x: 266, startPoint y: 162, endPoint x: 160, endPoint y: 160, distance: 106.2
click at [160, 160] on div "factory_item ACM Sheet 3050x1500 Metallic Charcoal/Gloss White $0.00 $0.00" at bounding box center [186, 162] width 194 height 15
click at [248, 189] on div "Pricing Buying Selling Tracking Xero Item # Description Signs and Lines factory…" at bounding box center [312, 163] width 472 height 98
click at [105, 199] on button "Save" at bounding box center [103, 197] width 29 height 9
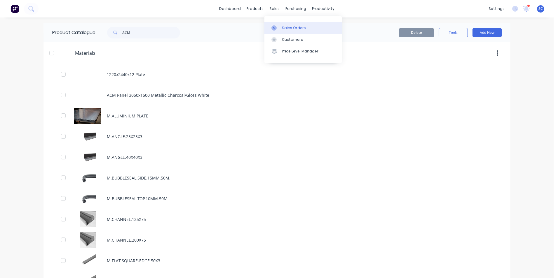
click at [275, 28] on icon at bounding box center [273, 27] width 5 height 5
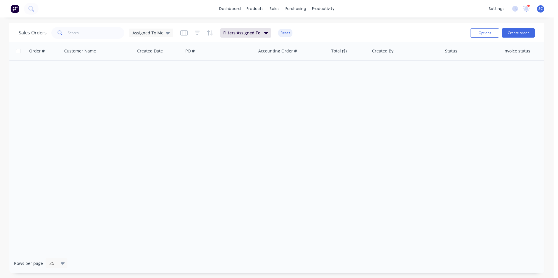
click at [146, 26] on div "Sales Orders Assigned To Me Filters: Assigned To Reset" at bounding box center [242, 33] width 447 height 14
drag, startPoint x: 146, startPoint y: 30, endPoint x: 146, endPoint y: 41, distance: 11.1
click at [146, 31] on div "Assigned To Me" at bounding box center [151, 33] width 44 height 9
click at [146, 84] on button "None" at bounding box center [164, 82] width 67 height 7
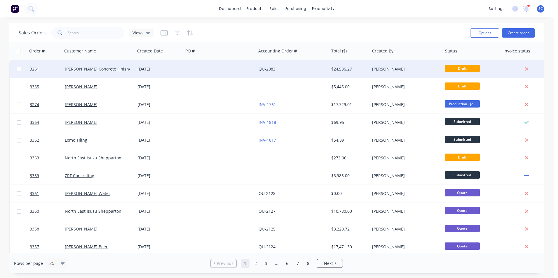
click at [116, 75] on div "[PERSON_NAME] Concrete Finishes" at bounding box center [98, 69] width 73 height 18
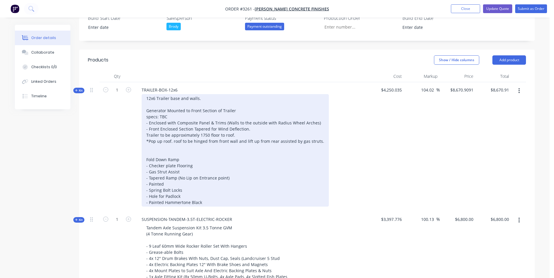
scroll to position [175, 0]
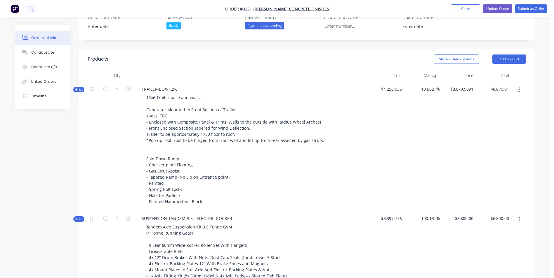
click at [518, 90] on icon "button" at bounding box center [518, 90] width 1 height 6
click at [505, 107] on div "Add product to kit" at bounding box center [497, 105] width 45 height 8
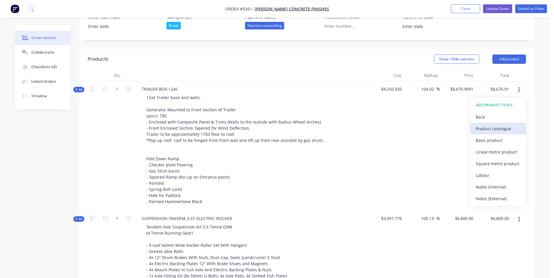
click at [489, 130] on div "Product catalogue" at bounding box center [497, 129] width 45 height 8
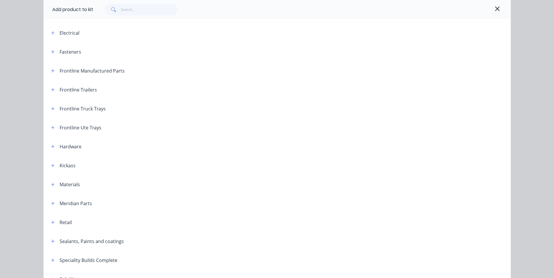
scroll to position [117, 0]
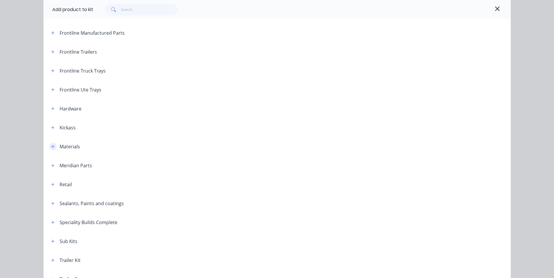
click at [51, 146] on icon "button" at bounding box center [53, 147] width 4 height 4
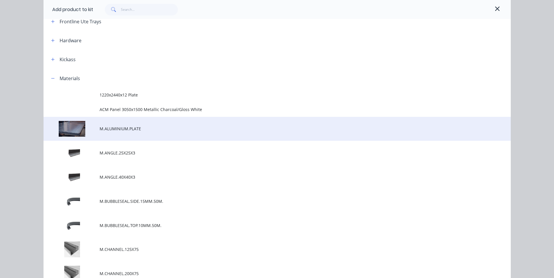
scroll to position [175, 0]
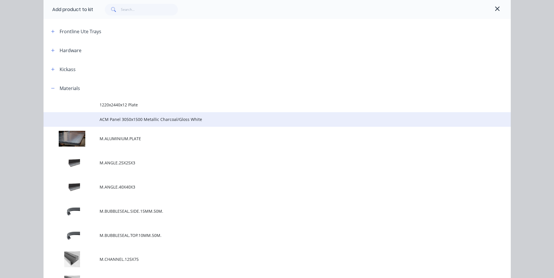
click at [128, 121] on span "ACM Panel 3050x1500 Metallic Charcoal/Gloss White" at bounding box center [264, 119] width 329 height 6
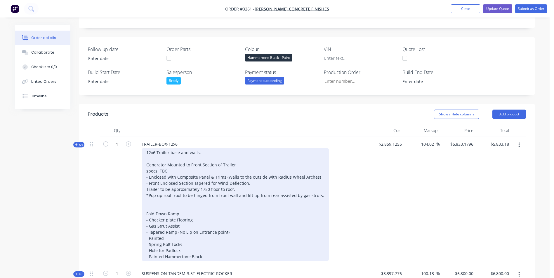
scroll to position [146, 0]
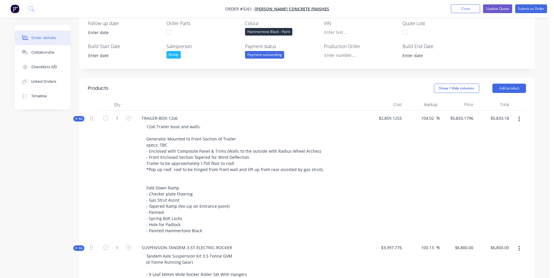
click at [79, 117] on span "Kit" at bounding box center [79, 119] width 8 height 4
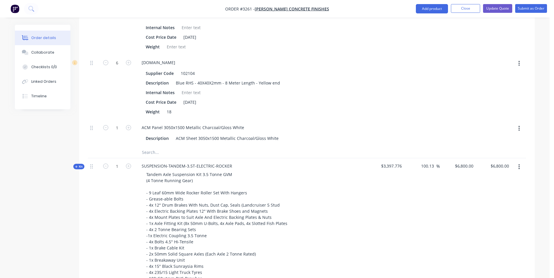
scroll to position [1354, 0]
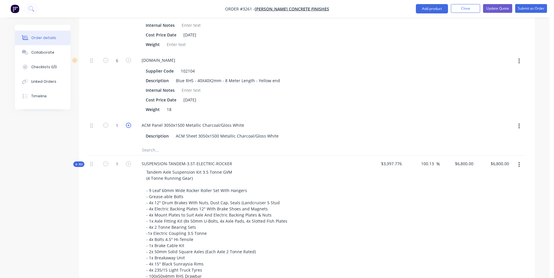
click at [128, 125] on icon "button" at bounding box center [128, 125] width 5 height 5
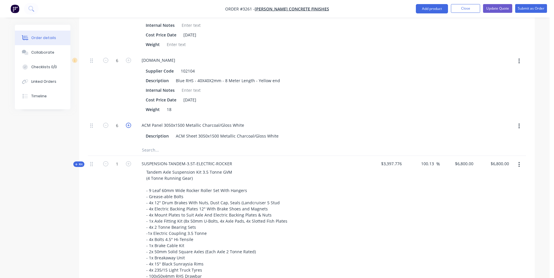
click at [128, 125] on icon "button" at bounding box center [128, 125] width 5 height 5
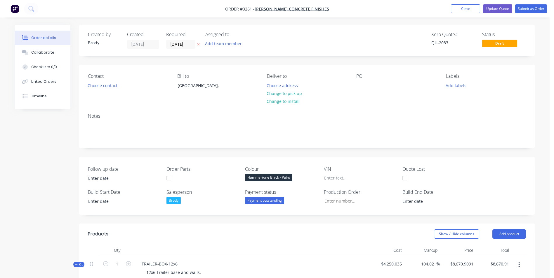
scroll to position [123, 0]
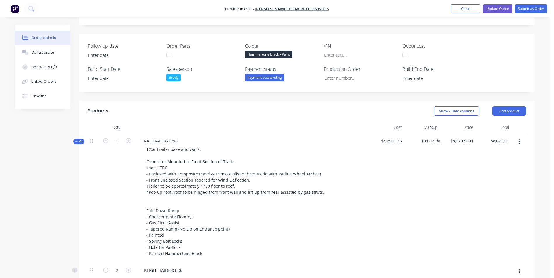
click at [528, 78] on div "Follow up date Order Parts Colour Hammertone Black - Paint VIN Quote Lost Build…" at bounding box center [306, 63] width 455 height 58
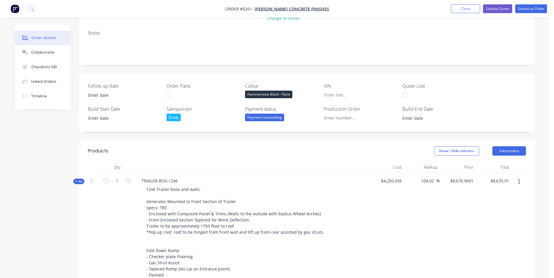
scroll to position [193, 0]
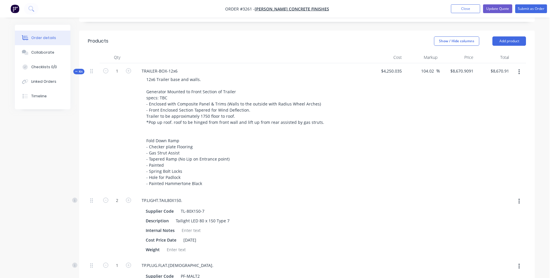
click at [76, 71] on icon at bounding box center [76, 71] width 3 height 3
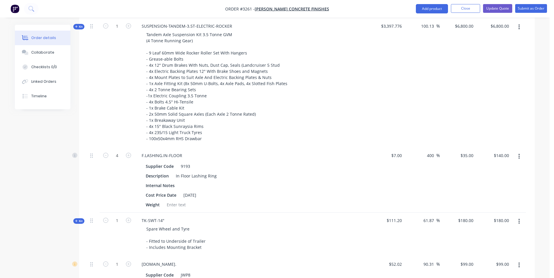
scroll to position [368, 0]
click at [463, 7] on button "Close" at bounding box center [465, 8] width 29 height 9
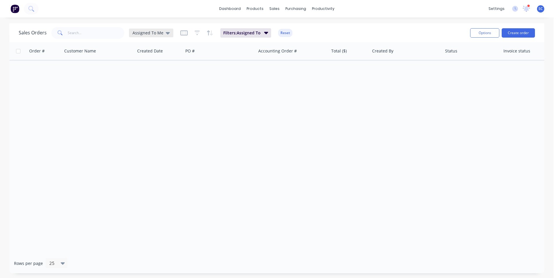
click at [163, 34] on div "Assigned To Me" at bounding box center [150, 32] width 37 height 5
click at [151, 83] on button "None" at bounding box center [164, 82] width 67 height 7
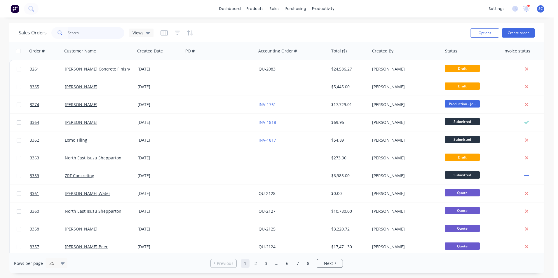
click at [87, 35] on input "text" at bounding box center [96, 33] width 57 height 12
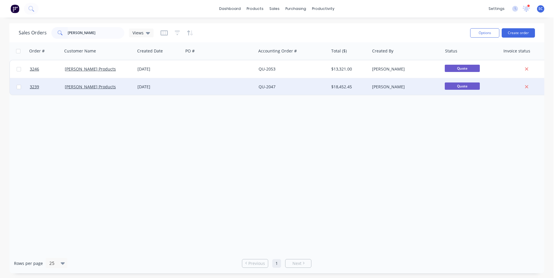
click at [349, 89] on div "$18,452.45" at bounding box center [348, 87] width 34 height 6
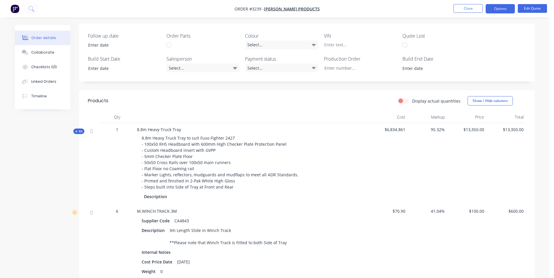
scroll to position [175, 0]
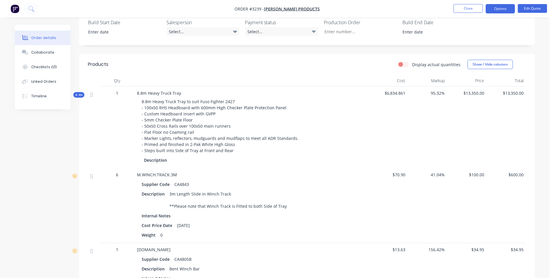
click at [148, 102] on span "8.8m Heavy Truck Tray to suit Fuso Fighter 2427 - 100x50 RHS Headboard with 600…" at bounding box center [221, 126] width 158 height 55
click at [145, 102] on span "8.8m Heavy Truck Tray to suit Fuso Fighter 2427 - 100x50 RHS Headboard with 600…" at bounding box center [221, 126] width 158 height 55
click at [532, 9] on button "Edit Quote" at bounding box center [531, 8] width 29 height 9
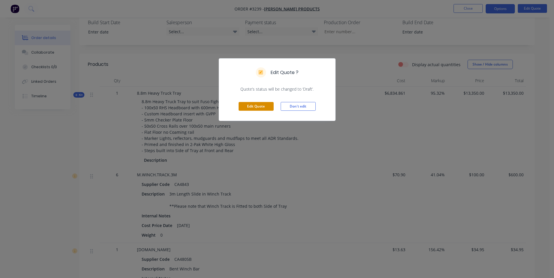
click at [251, 108] on button "Edit Quote" at bounding box center [255, 106] width 35 height 9
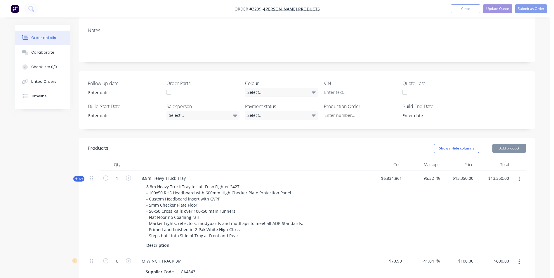
scroll to position [204, 0]
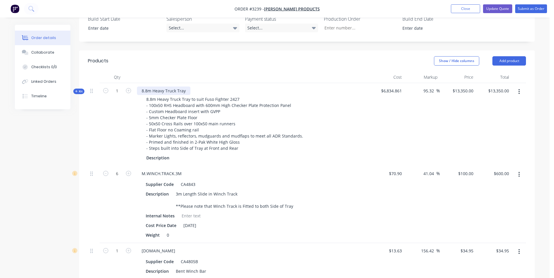
click at [147, 87] on div "8.8m Heavy Truck Tray" at bounding box center [163, 91] width 53 height 8
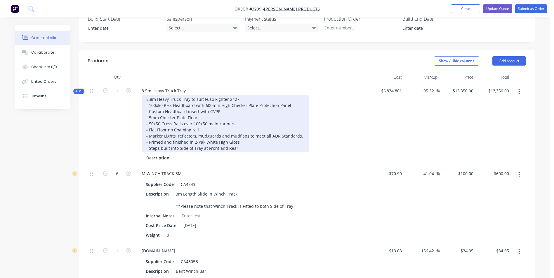
click at [151, 95] on div "8.8m Heavy Truck Tray to suit Fuso Fighter 2427 - 100x50 RHS Headboard with 600…" at bounding box center [225, 123] width 167 height 57
click at [197, 100] on div "8.5m Heavy Truck Tray to suit Fuso Fighter 2427 - 100x50 RHS Headboard with 600…" at bounding box center [225, 123] width 167 height 57
click at [235, 97] on div "8.5m Heavy Truck Tray to suit Fuso Fighter 2427 - 100x50 RHS Headboard with 600…" at bounding box center [225, 123] width 167 height 57
click at [199, 105] on div "8.5m Heavy Truck Tray to suit Fuso Fighter 2427 - 100x50 RHS Headboard with 600…" at bounding box center [231, 123] width 179 height 57
click at [223, 112] on div "8.5m Heavy Truck Tray to suit Fuso Fighter 2427 - 100x50 RHS Headboard with 600…" at bounding box center [231, 123] width 179 height 57
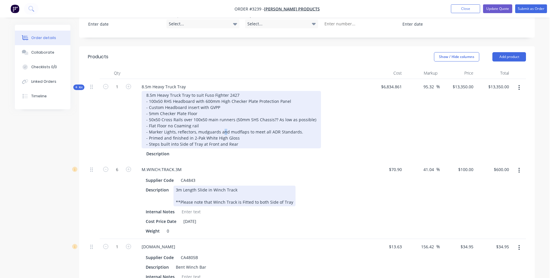
scroll to position [263, 0]
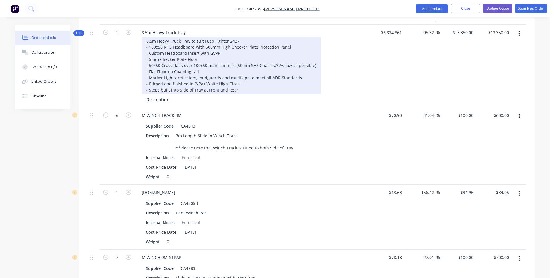
click at [244, 61] on div "8.5m Heavy Truck Tray to suit Fuso Fighter 2427 - 100x50 RHS Headboard with 600…" at bounding box center [231, 65] width 179 height 57
click at [164, 56] on div "8.5m Heavy Truck Tray to suit Fuso Fighter 2427 - 100x50 RHS Headboard with 600…" at bounding box center [231, 65] width 179 height 57
drag, startPoint x: 228, startPoint y: 61, endPoint x: 252, endPoint y: 76, distance: 27.8
click at [228, 62] on div "8.5m Heavy Truck Tray to suit Fuso Fighter 2427 - 100x50 RHS Headboard with 600…" at bounding box center [231, 65] width 179 height 57
click at [238, 63] on div "8.5m Heavy Truck Tray to suit Fuso Fighter 2427 - 100x50 RHS Headboard with 600…" at bounding box center [231, 65] width 179 height 57
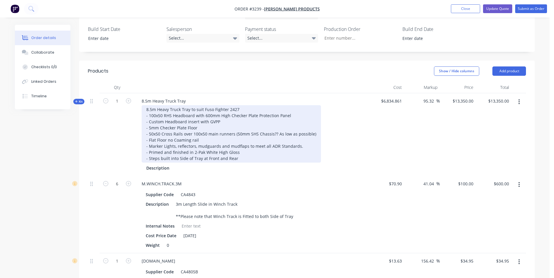
scroll to position [204, 0]
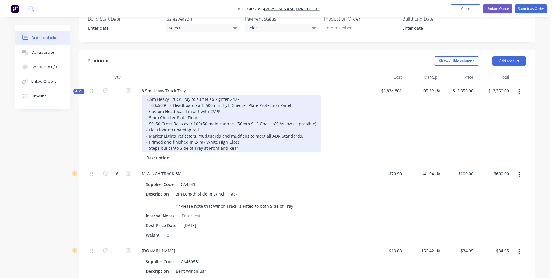
click at [239, 125] on div "8.5m Heavy Truck Tray to suit Fuso Fighter 2427 - 100x50 RHS Headboard with 600…" at bounding box center [231, 123] width 179 height 57
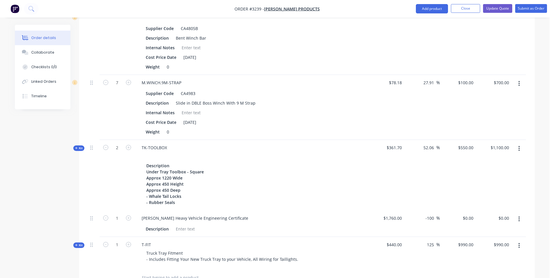
scroll to position [596, 0]
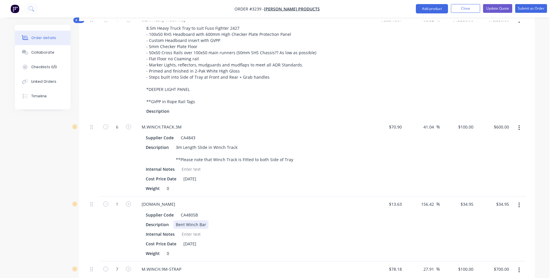
scroll to position [246, 0]
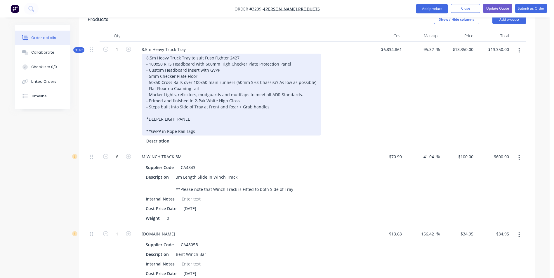
click at [207, 107] on div "8.5m Heavy Truck Tray to suit Fuso Fighter 2427 - 100x50 RHS Headboard with 600…" at bounding box center [231, 95] width 179 height 82
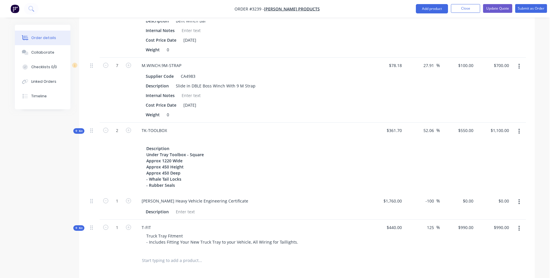
scroll to position [479, 0]
click at [494, 9] on button "Update Quote" at bounding box center [497, 8] width 29 height 9
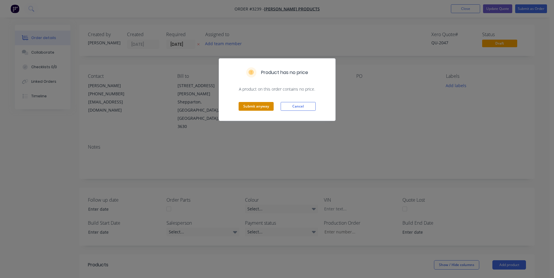
click at [255, 107] on button "Submit anyway" at bounding box center [255, 106] width 35 height 9
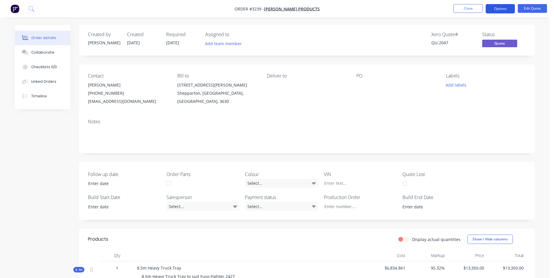
click at [505, 9] on button "Options" at bounding box center [499, 8] width 29 height 9
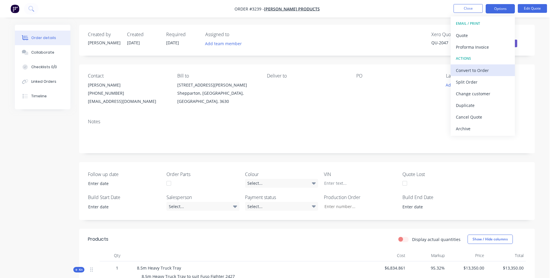
click at [476, 72] on div "Convert to Order" at bounding box center [483, 70] width 54 height 8
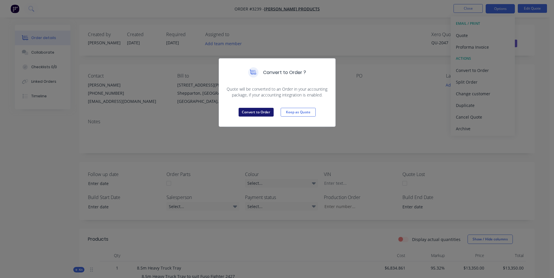
click at [251, 114] on button "Convert to Order" at bounding box center [255, 112] width 35 height 9
